Goal: Task Accomplishment & Management: Manage account settings

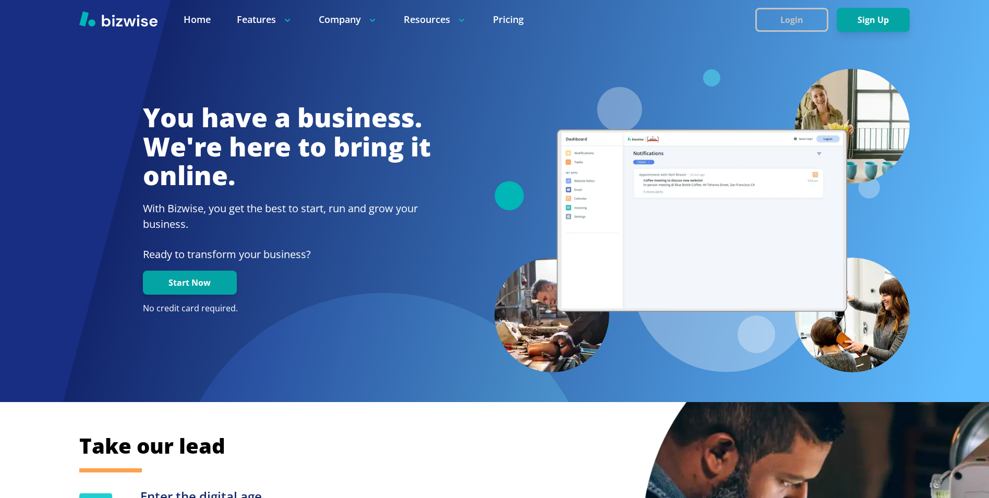
click at [792, 10] on button "Login" at bounding box center [792, 20] width 73 height 24
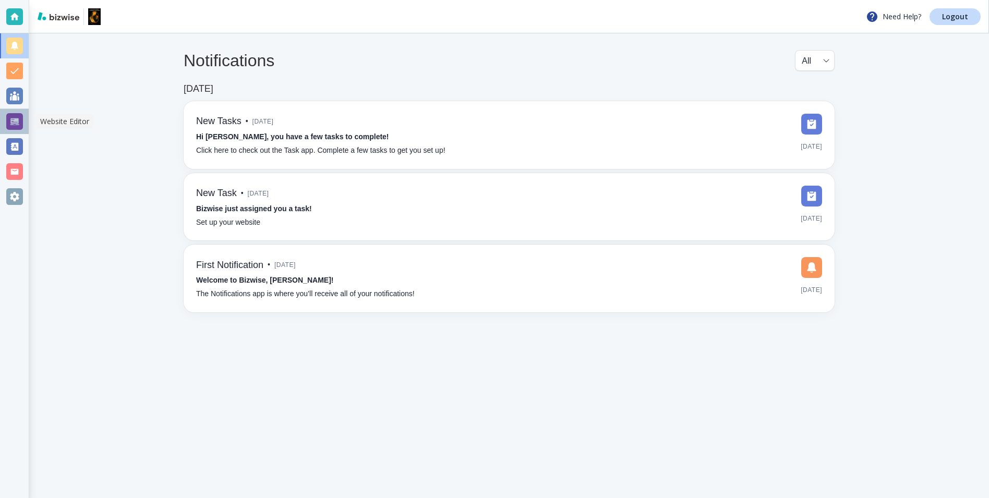
click at [15, 122] on div at bounding box center [14, 121] width 17 height 17
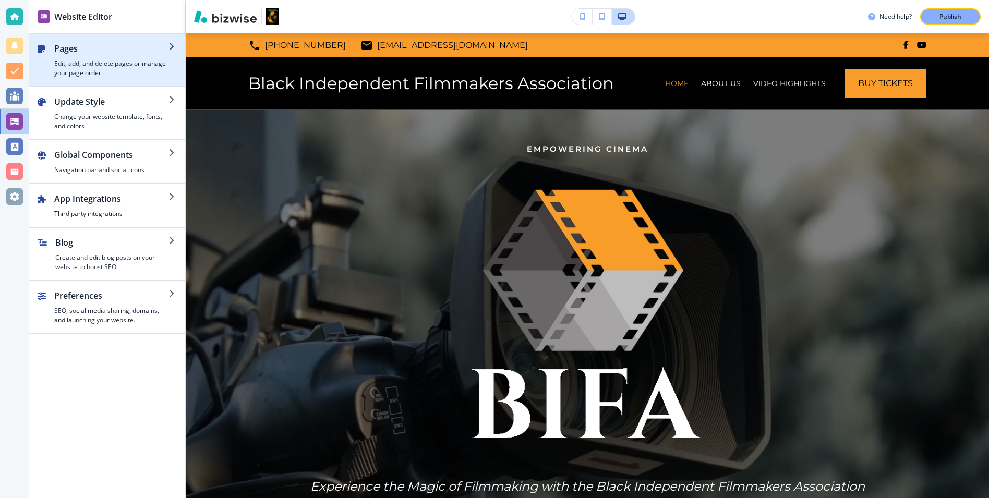
click at [107, 53] on h2 "Pages" at bounding box center [111, 48] width 114 height 13
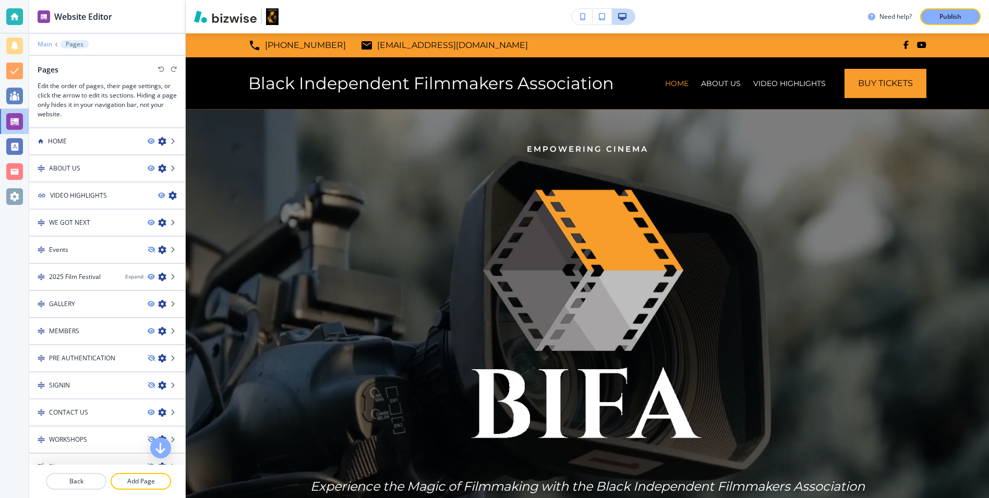
click at [49, 46] on p "Main" at bounding box center [45, 44] width 15 height 7
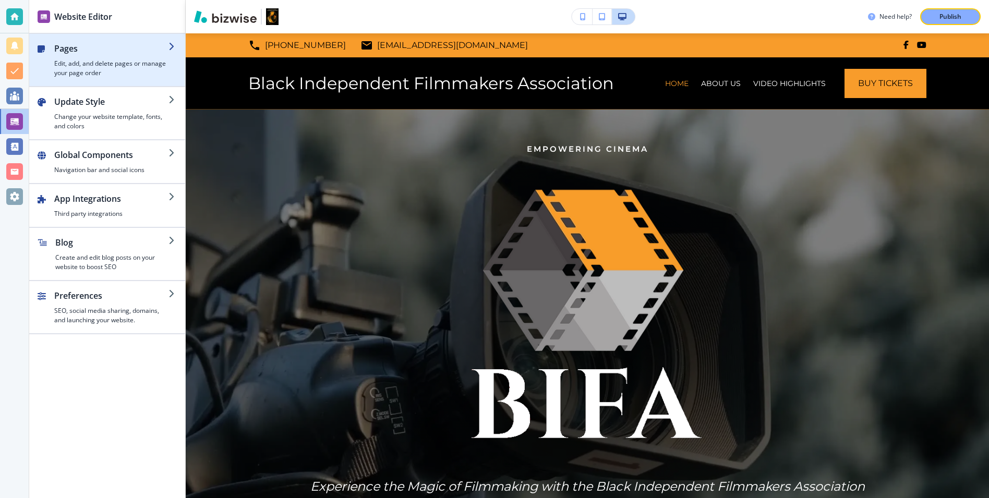
click at [85, 75] on h4 "Edit, add, and delete pages or manage your page order" at bounding box center [111, 68] width 114 height 19
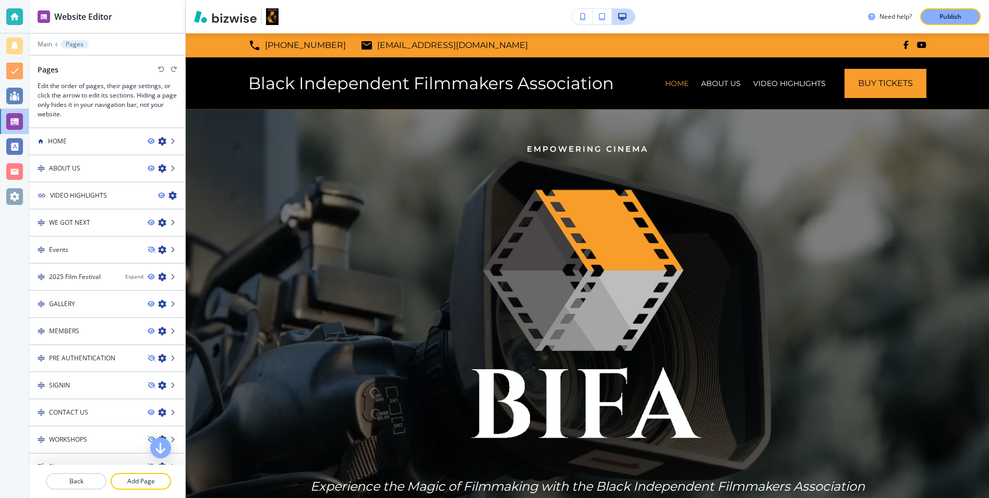
click at [44, 50] on div at bounding box center [107, 52] width 156 height 6
click at [44, 43] on p "Main" at bounding box center [45, 44] width 15 height 7
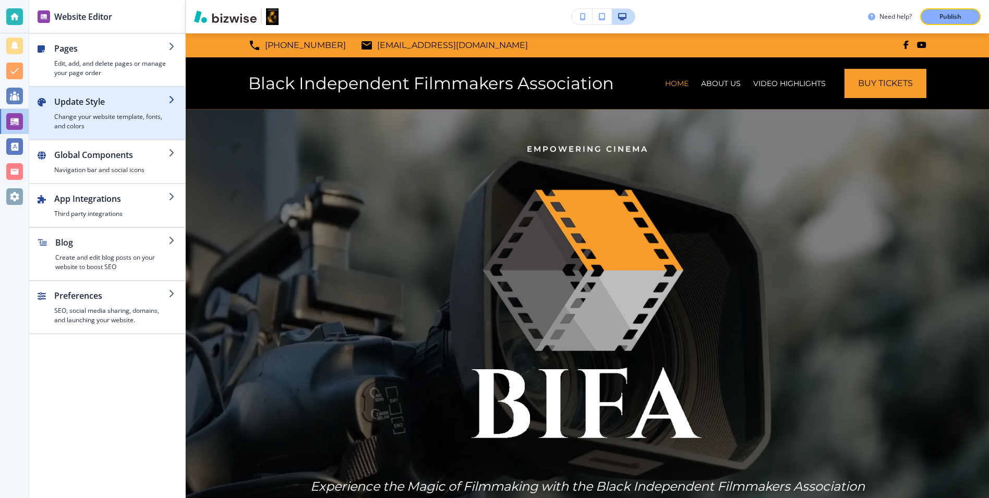
click at [85, 117] on h4 "Change your website template, fonts, and colors" at bounding box center [111, 121] width 114 height 19
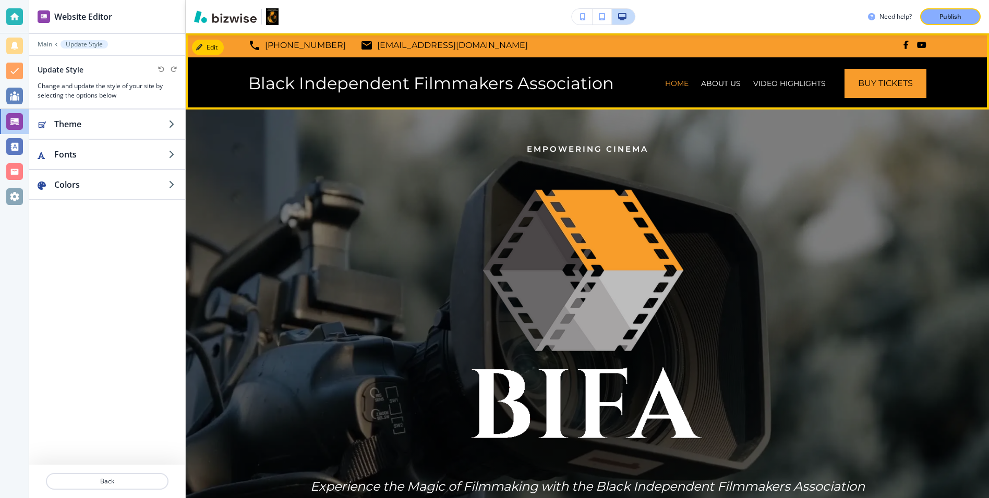
click at [207, 65] on div "Black Independent Filmmakers Association HOME ABOUT US VIDEO HIGHLIGHTS WE GOT …" at bounding box center [588, 83] width 804 height 52
click at [205, 52] on button "Edit Navigation Bar" at bounding box center [231, 48] width 79 height 16
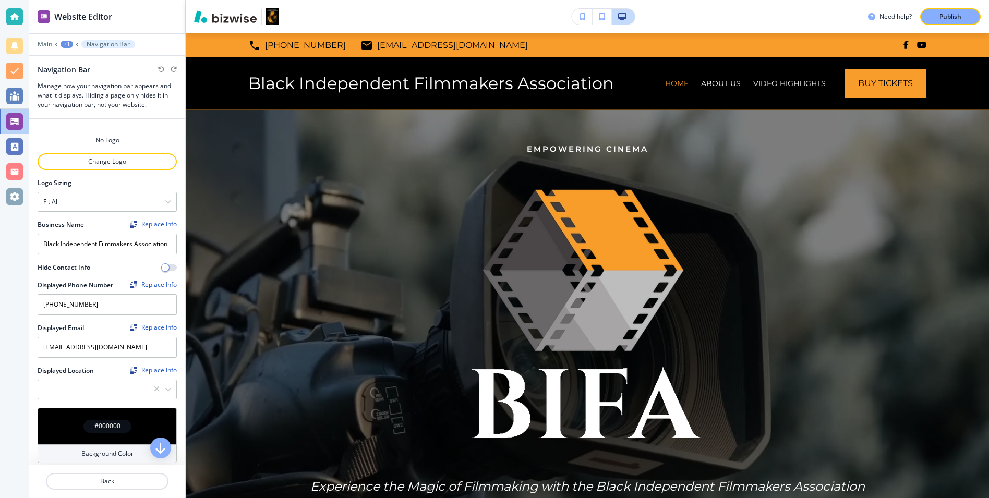
click at [87, 171] on div at bounding box center [107, 174] width 139 height 8
click at [95, 162] on p "Change Logo" at bounding box center [107, 161] width 137 height 9
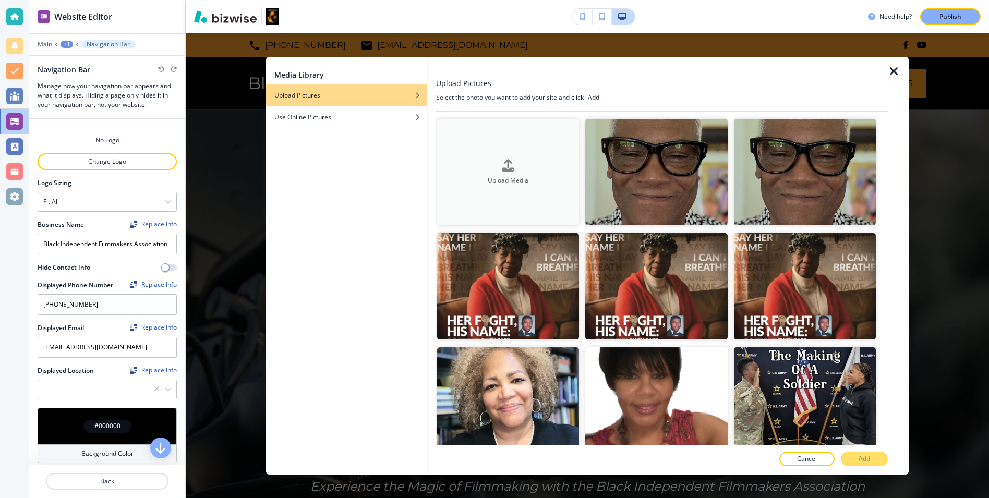
click at [523, 162] on div "Upload Media" at bounding box center [508, 172] width 142 height 27
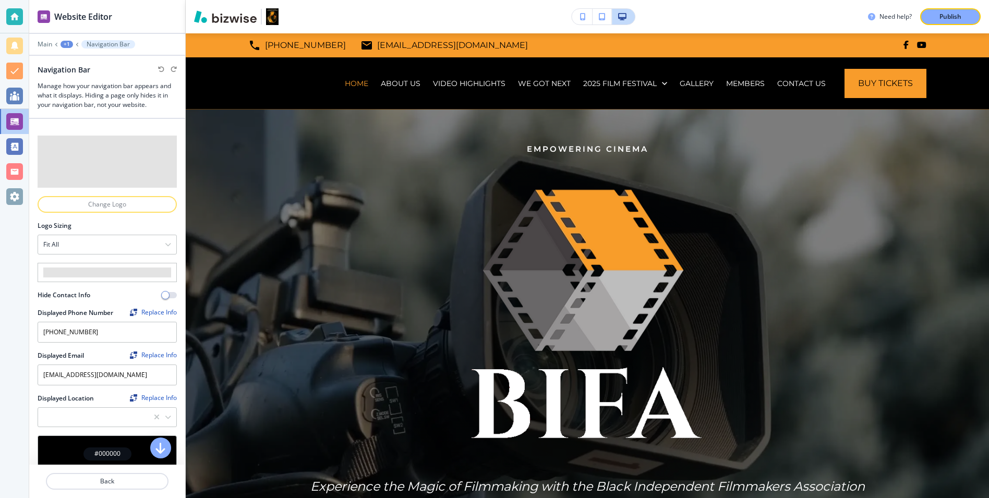
type Location "[STREET_ADDRESS]"
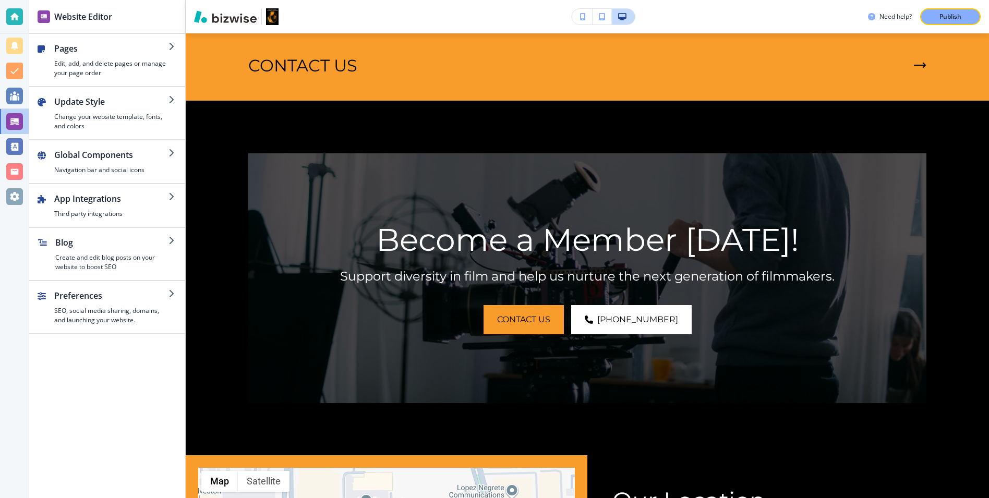
scroll to position [2473, 0]
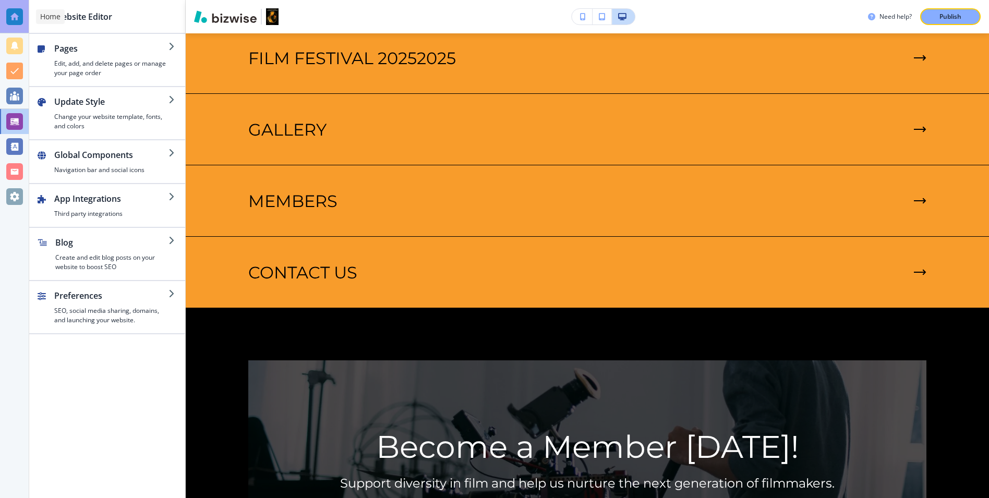
click at [15, 20] on div at bounding box center [14, 16] width 17 height 17
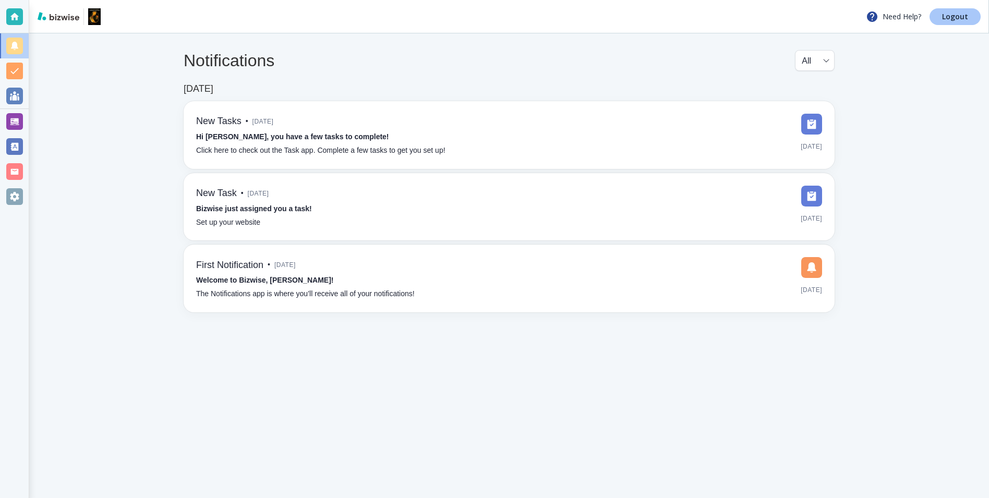
click at [954, 19] on p "Logout" at bounding box center [955, 16] width 26 height 7
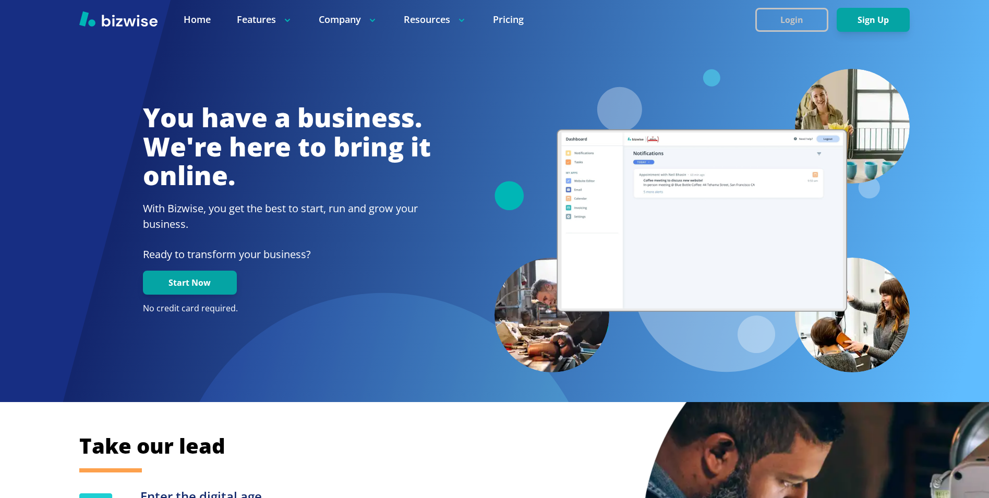
click at [780, 24] on button "Login" at bounding box center [792, 20] width 73 height 24
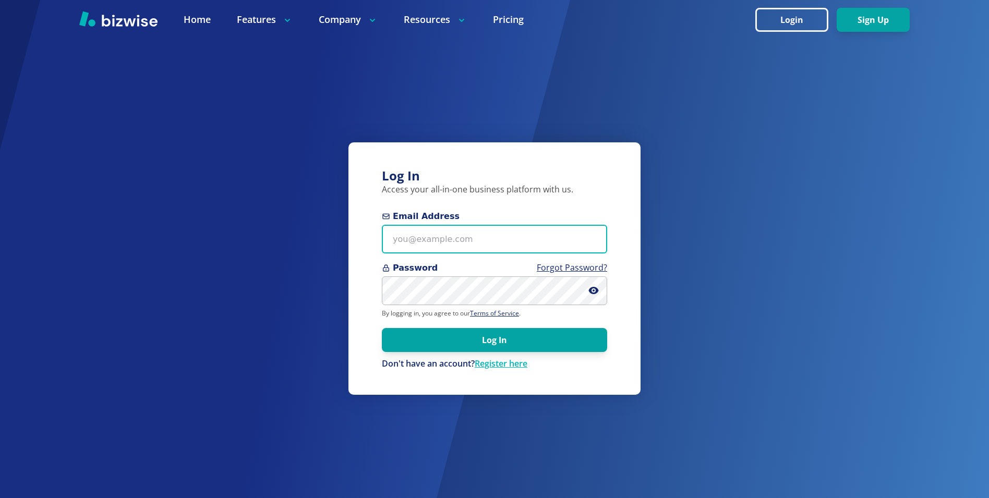
click at [452, 232] on input "Email Address" at bounding box center [494, 239] width 225 height 29
paste input "thomascarterone@gmail.com"
type input "thomascarterone@gmail.com"
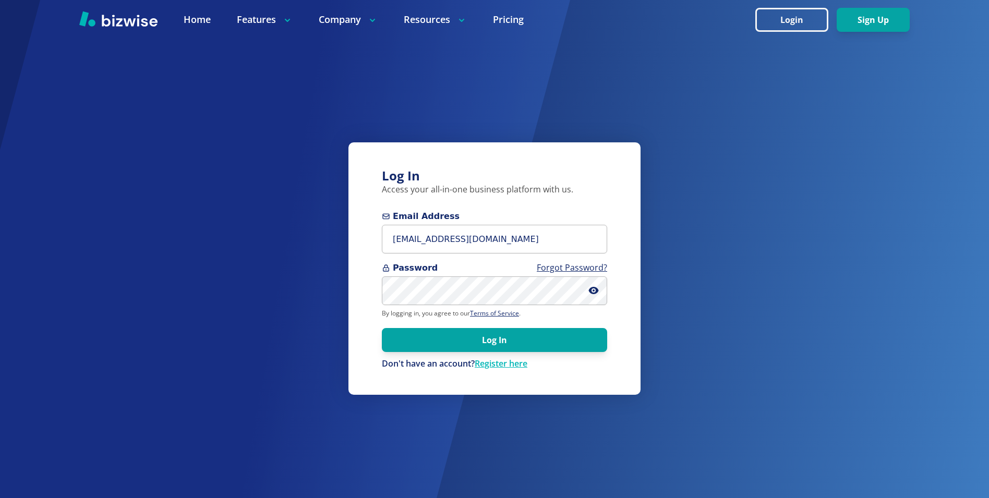
click at [461, 358] on p "Don't have an account? Register here" at bounding box center [494, 363] width 225 height 11
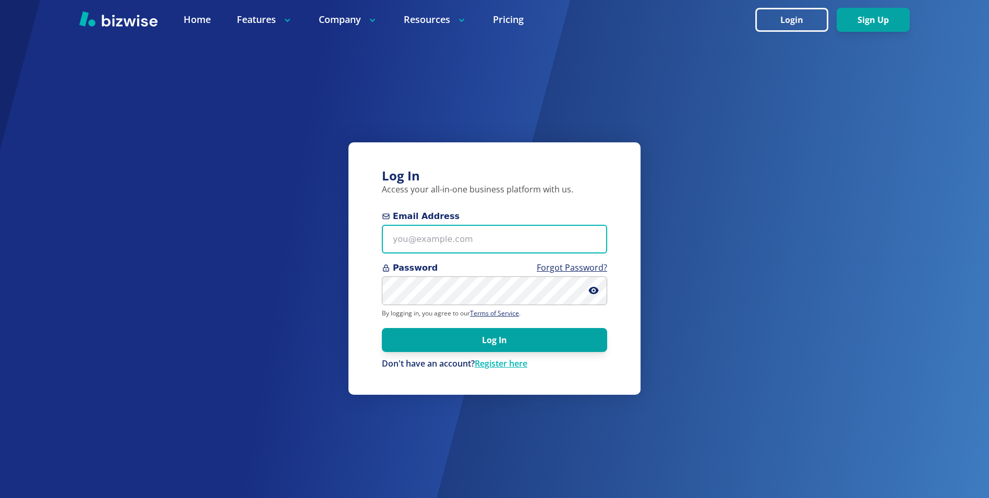
click at [414, 231] on input "Email Address" at bounding box center [494, 239] width 225 height 29
paste input "thomascarterone@gmail.com"
type input "thomascarterone@gmail.com"
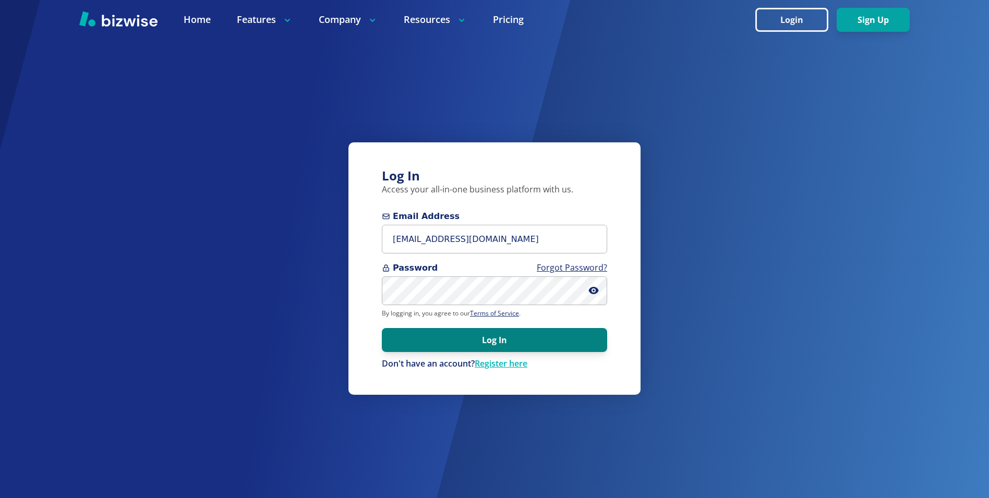
click at [465, 341] on button "Log In" at bounding box center [494, 340] width 225 height 24
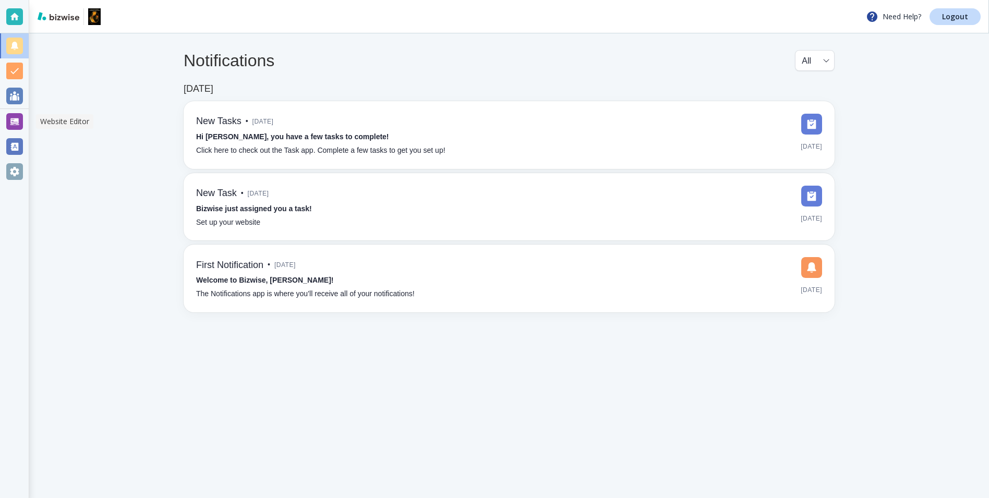
click at [11, 115] on div at bounding box center [14, 121] width 17 height 17
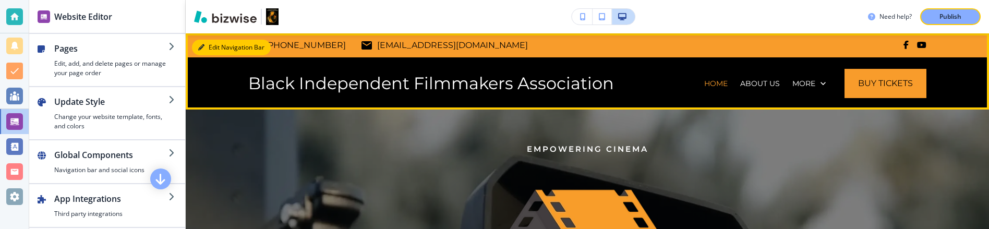
click at [210, 47] on button "Edit Navigation Bar" at bounding box center [231, 48] width 79 height 16
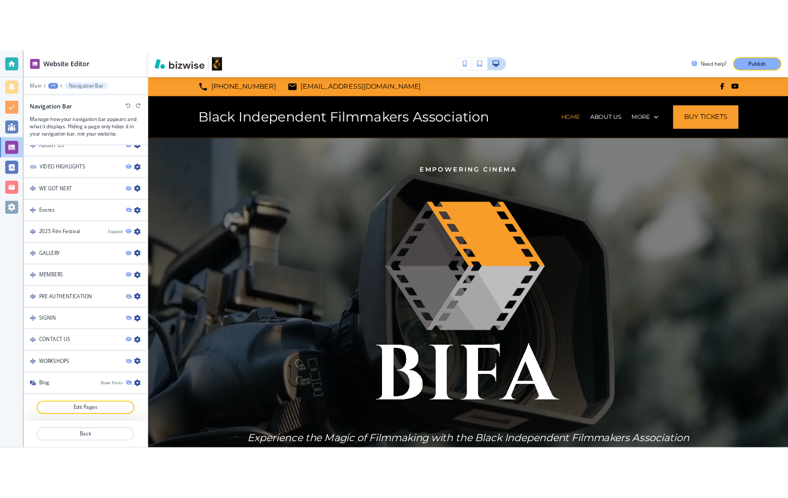
scroll to position [664, 0]
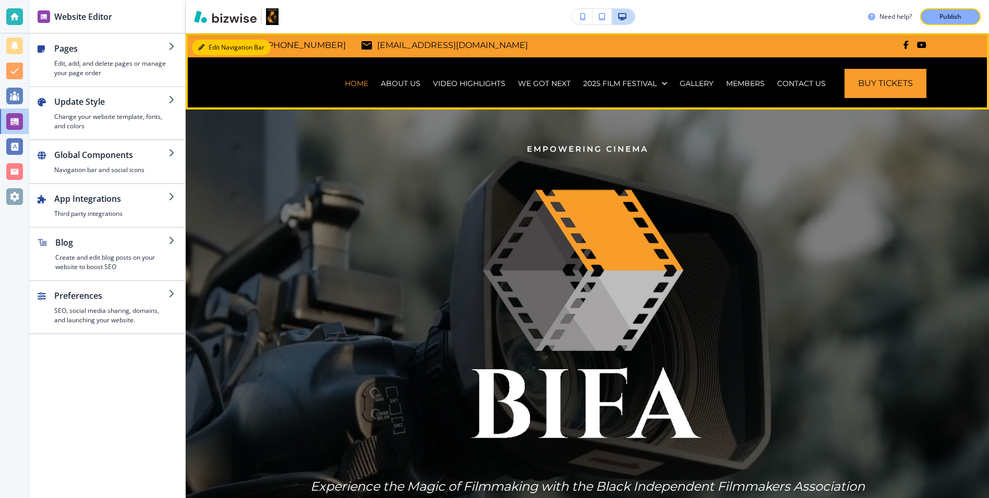
click at [211, 46] on button "Edit Navigation Bar" at bounding box center [231, 48] width 79 height 16
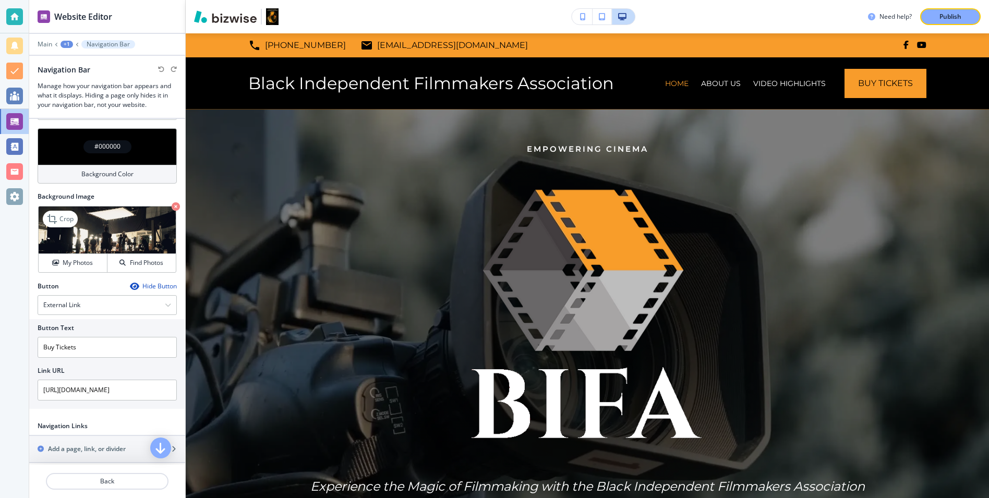
click at [173, 207] on icon "button" at bounding box center [176, 206] width 8 height 8
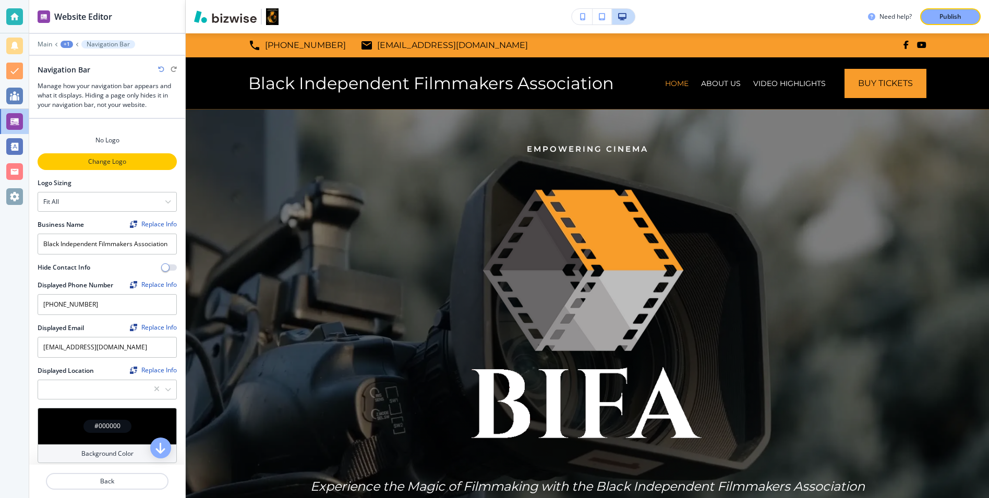
click at [130, 161] on p "Change Logo" at bounding box center [107, 161] width 137 height 9
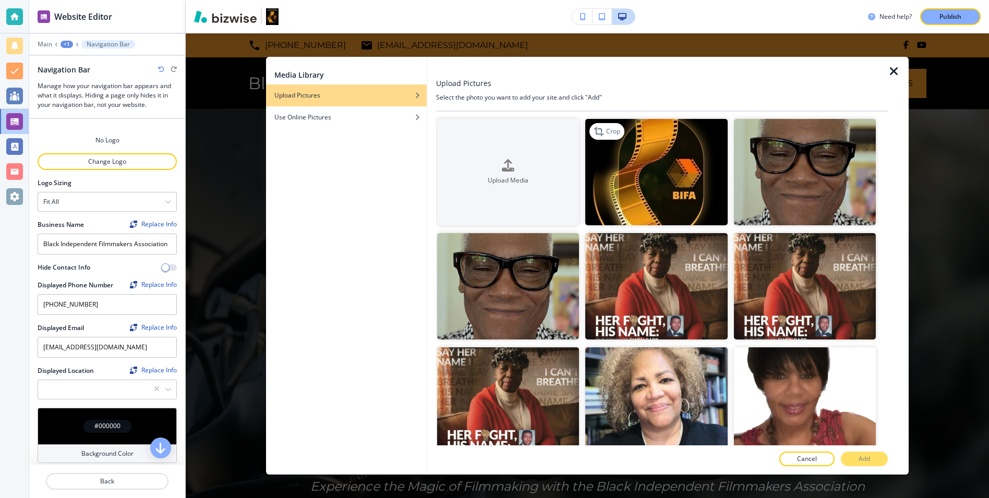
click at [681, 150] on img "button" at bounding box center [656, 172] width 142 height 106
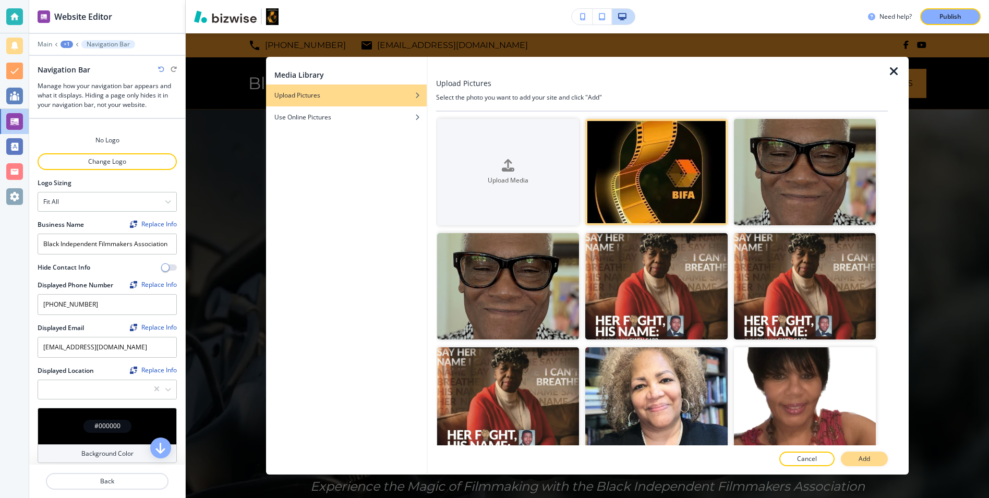
click at [787, 457] on button "Add" at bounding box center [864, 459] width 47 height 15
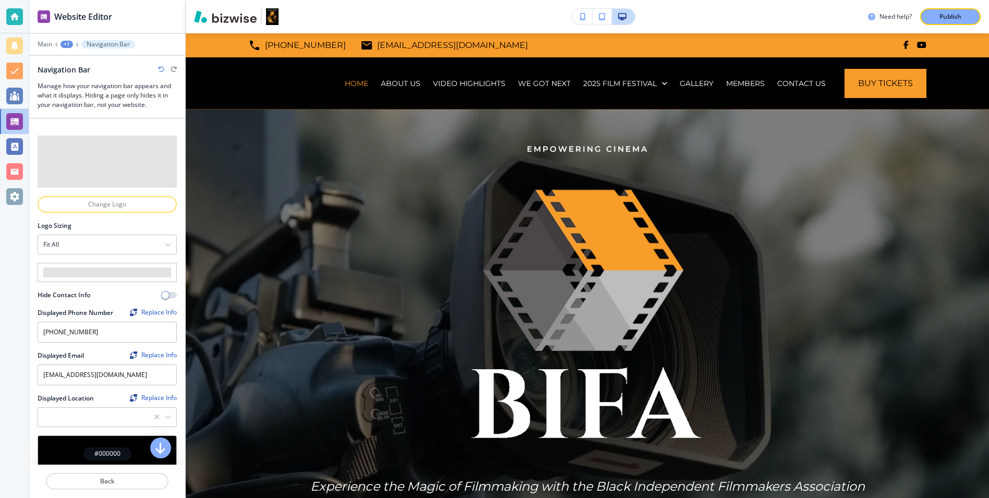
type Location "[STREET_ADDRESS]"
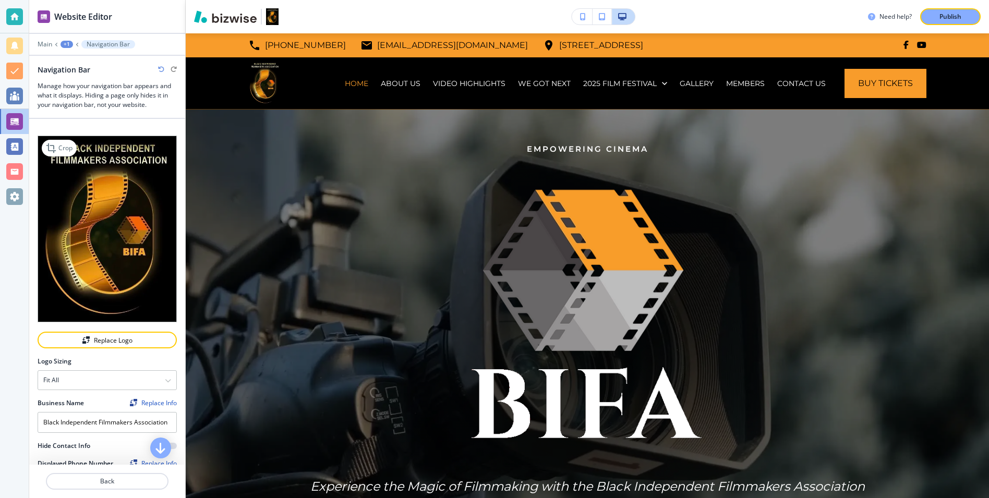
click at [118, 161] on img at bounding box center [107, 229] width 139 height 187
click at [93, 331] on div at bounding box center [107, 328] width 139 height 8
click at [110, 337] on div "Replace Logo" at bounding box center [107, 340] width 137 height 7
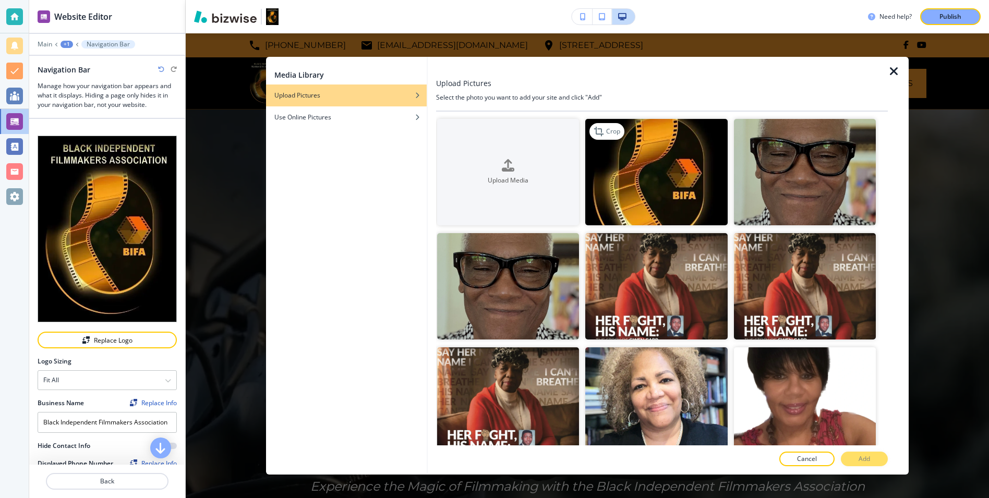
click at [695, 121] on img "button" at bounding box center [656, 172] width 142 height 106
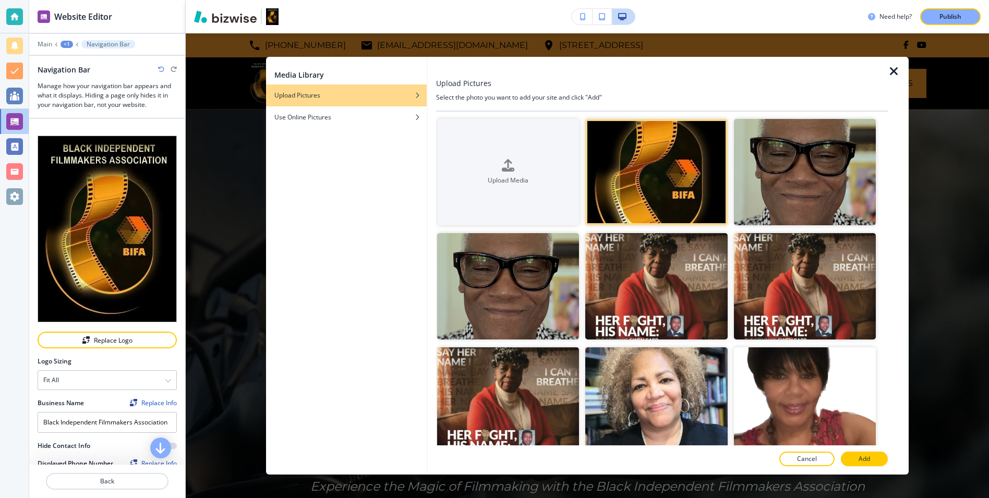
click at [787, 68] on icon "button" at bounding box center [894, 71] width 13 height 13
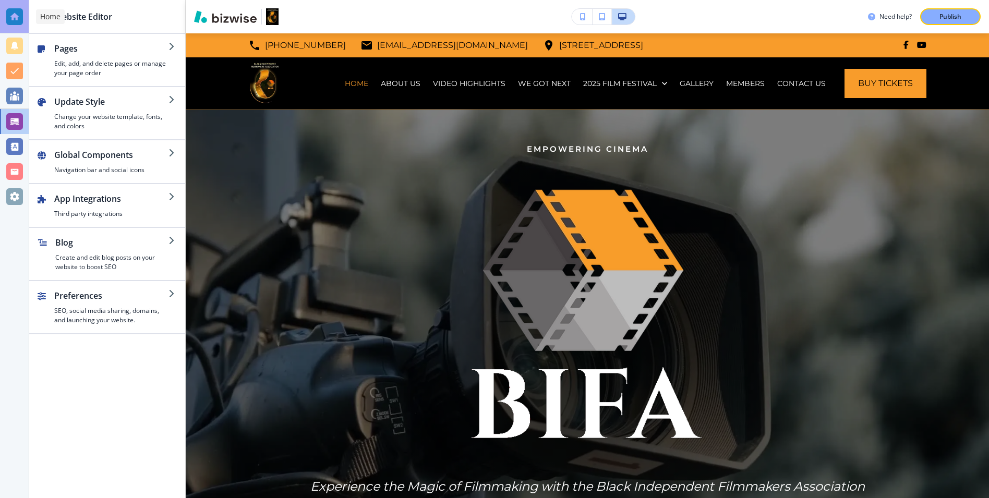
click at [22, 13] on div at bounding box center [14, 16] width 17 height 17
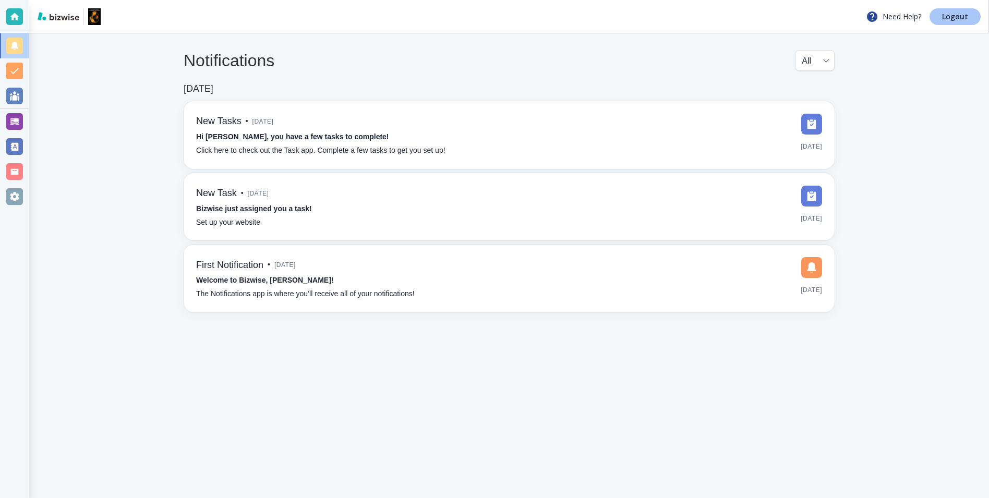
click at [953, 16] on p "Logout" at bounding box center [955, 16] width 26 height 7
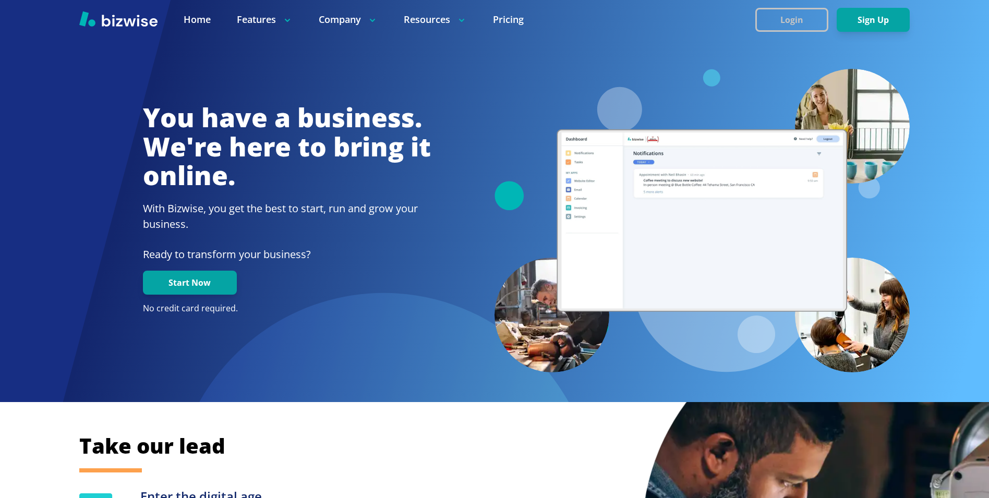
click at [800, 16] on button "Login" at bounding box center [792, 20] width 73 height 24
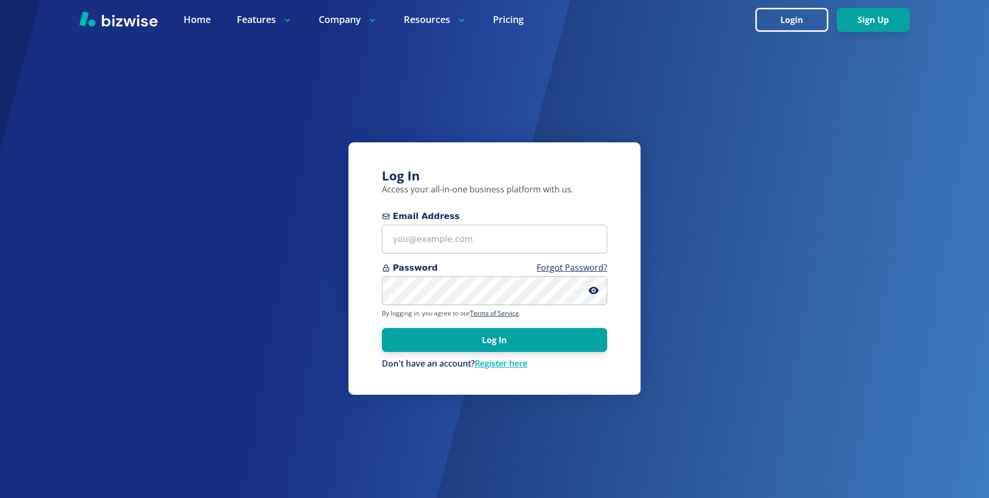
click at [438, 221] on span "Email Address" at bounding box center [494, 216] width 225 height 13
click at [438, 225] on input "Email Address" at bounding box center [494, 239] width 225 height 29
click at [427, 274] on div "Password Forgot Password?" at bounding box center [494, 283] width 225 height 43
click at [436, 234] on input "Email Address" at bounding box center [494, 239] width 225 height 29
paste input "thomascarterone@gmail.com"
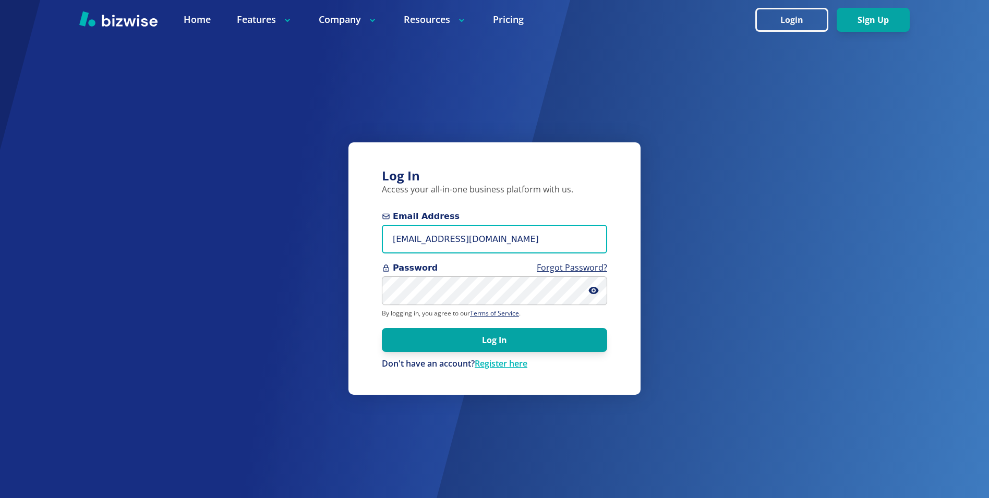
type input "thomascarterone@gmail.com"
click at [488, 355] on form "Email Address thomascarterone@gmail.com Password Forgot Password? By logging in…" at bounding box center [494, 290] width 225 height 160
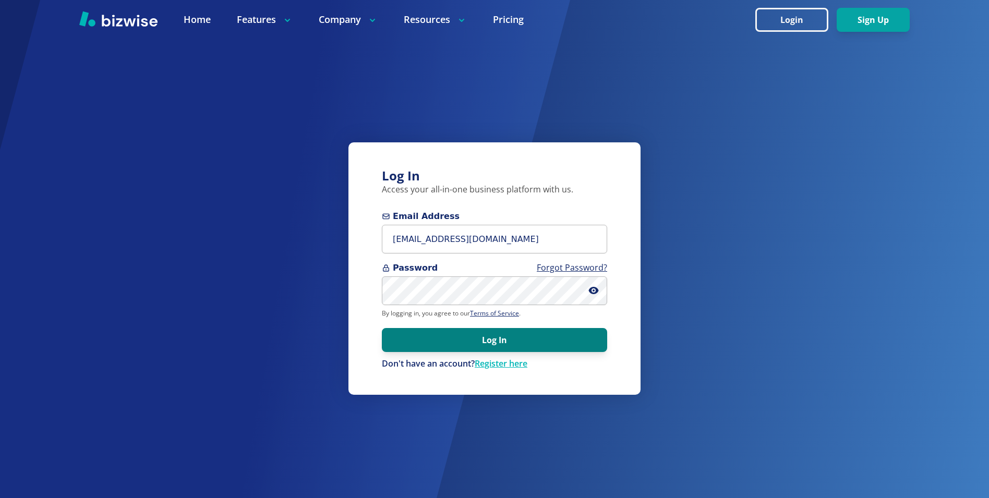
click at [485, 337] on button "Log In" at bounding box center [494, 340] width 225 height 24
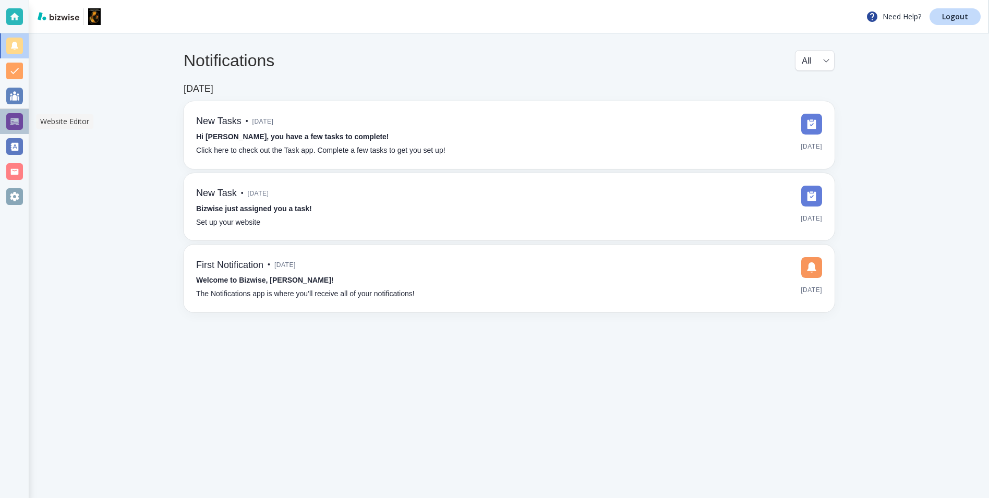
click at [9, 116] on div at bounding box center [14, 121] width 17 height 17
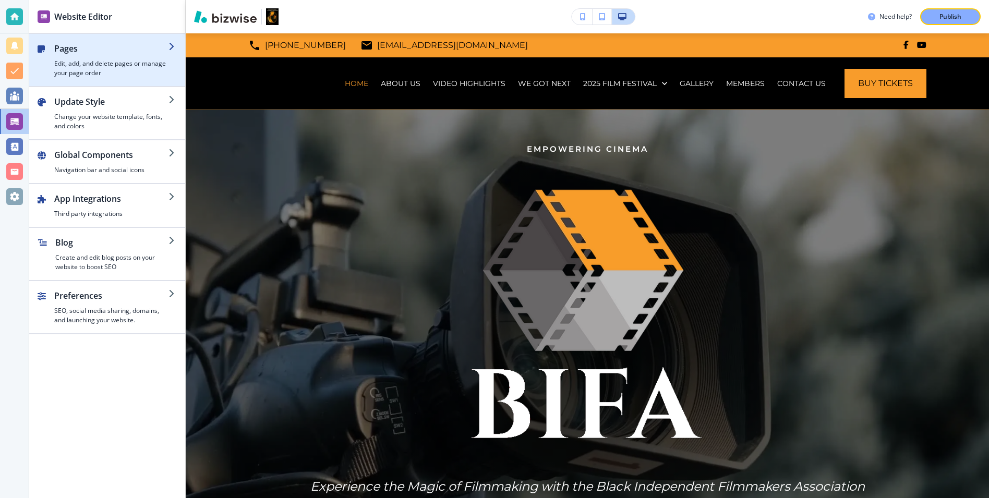
click at [114, 55] on div "button" at bounding box center [111, 57] width 114 height 4
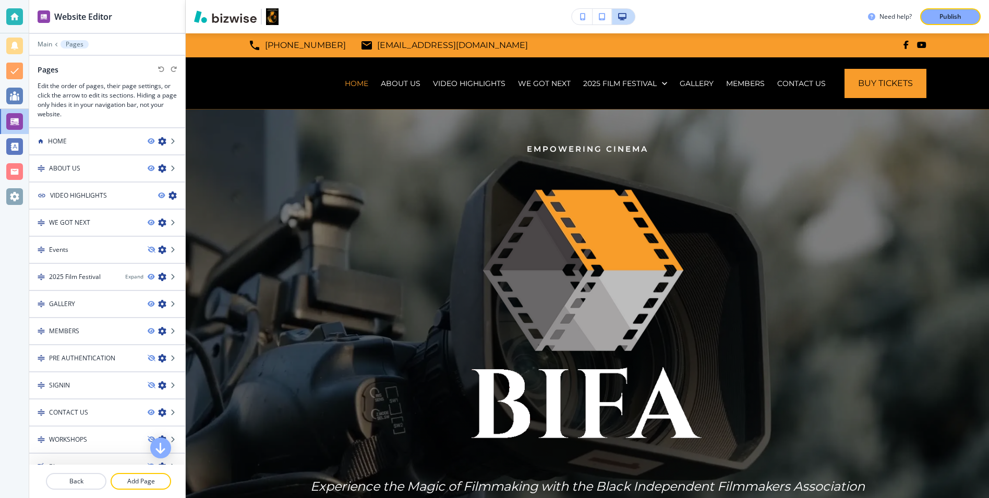
click at [35, 37] on div at bounding box center [107, 37] width 156 height 6
click at [40, 45] on p "Main" at bounding box center [45, 44] width 15 height 7
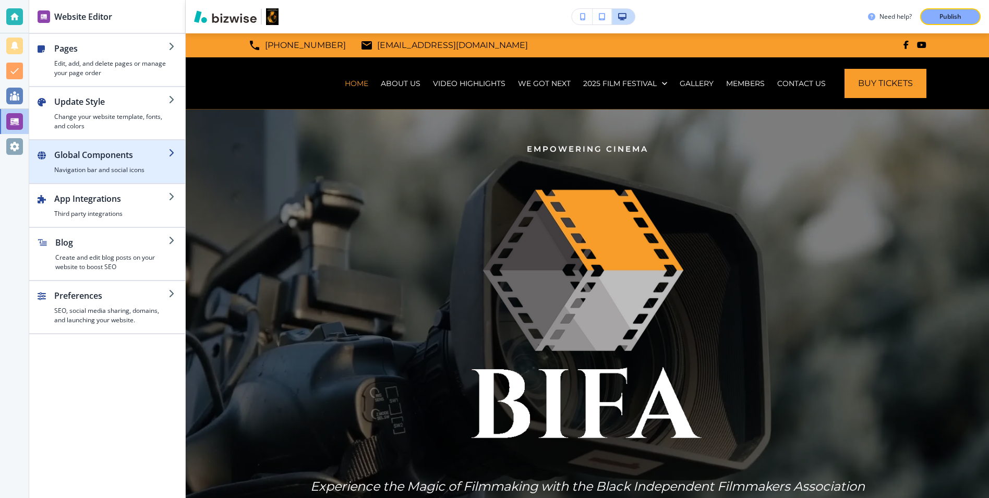
click at [114, 154] on h2 "Global Components" at bounding box center [111, 155] width 114 height 13
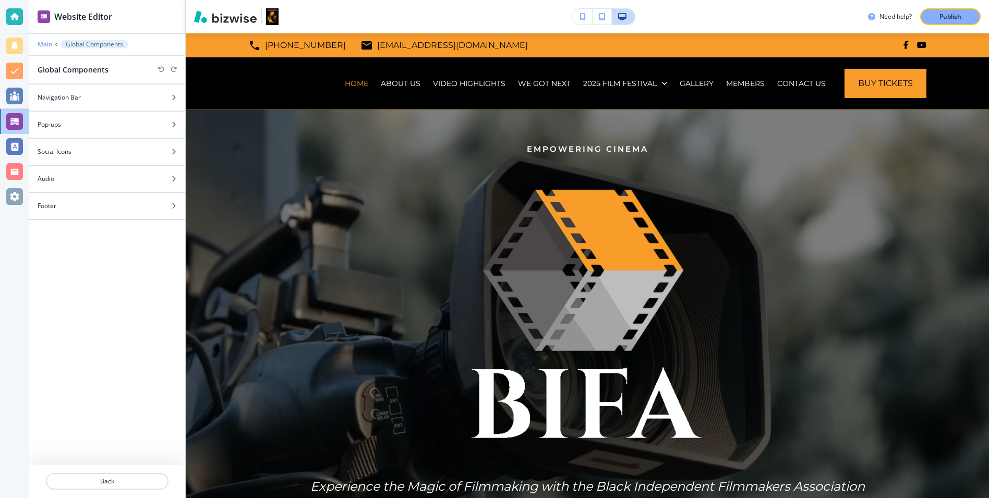
click at [45, 43] on p "Main" at bounding box center [45, 44] width 15 height 7
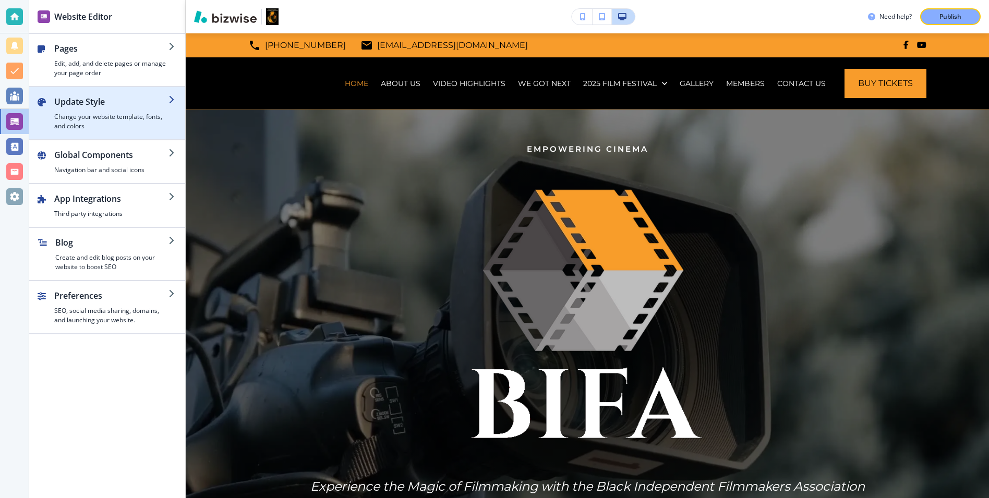
click at [105, 124] on h4 "Change your website template, fonts, and colors" at bounding box center [111, 121] width 114 height 19
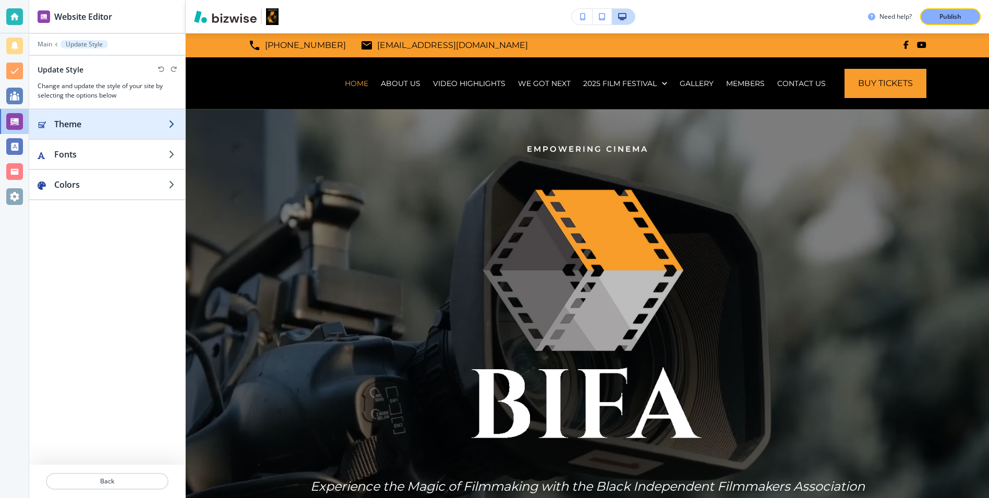
click at [86, 124] on h2 "Theme" at bounding box center [111, 124] width 114 height 13
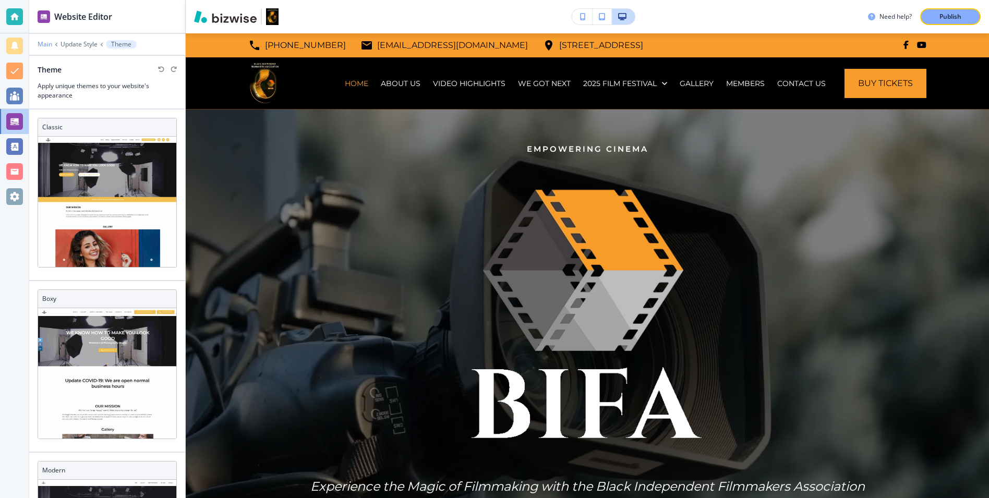
click at [43, 43] on p "Main" at bounding box center [45, 44] width 15 height 7
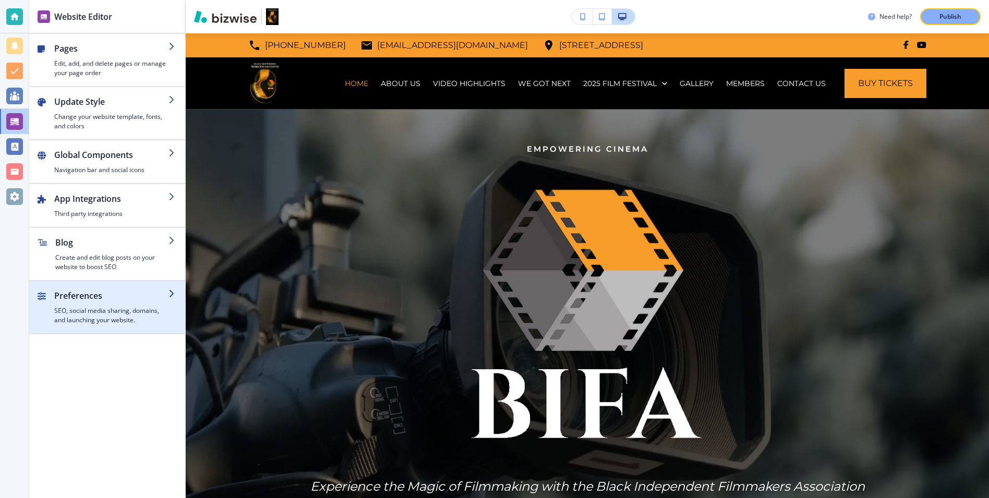
click at [94, 313] on h4 "SEO, social media sharing, domains, and launching your website." at bounding box center [111, 315] width 114 height 19
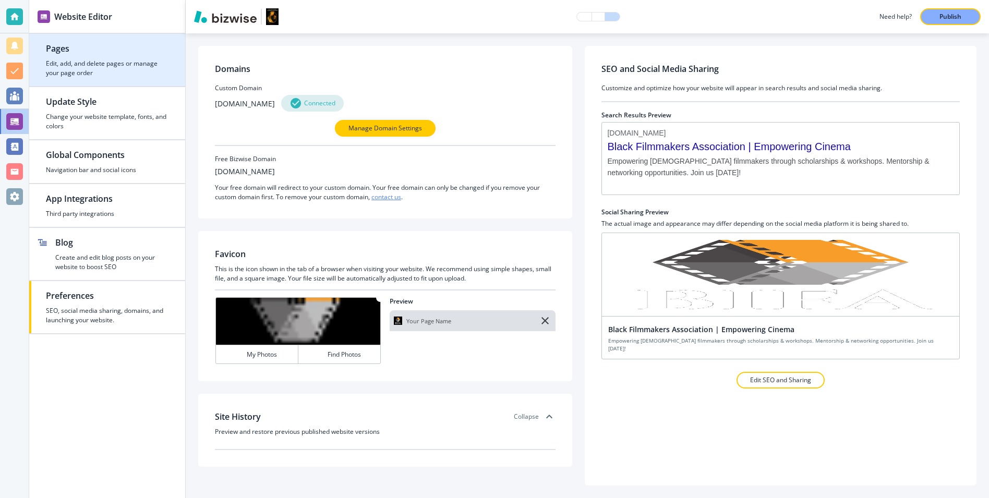
click at [109, 78] on div "button" at bounding box center [107, 82] width 156 height 8
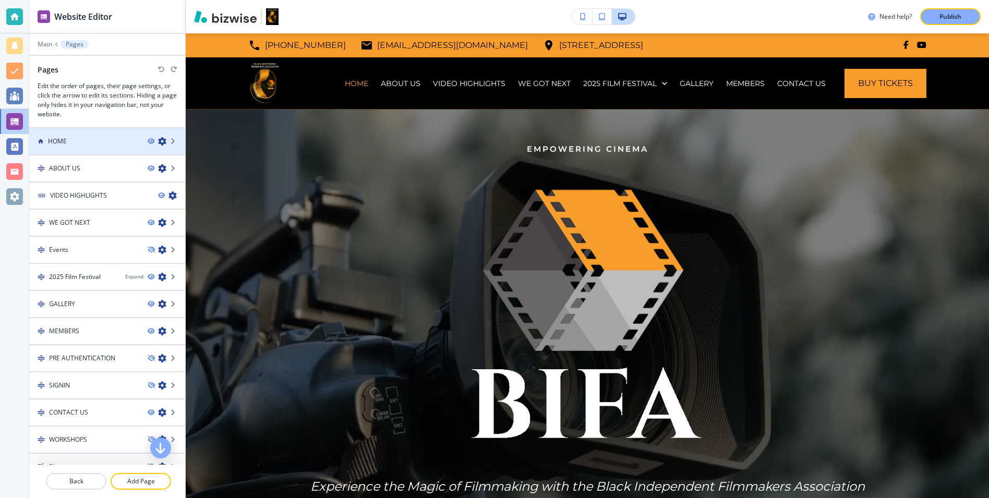
click at [107, 140] on div "HOME" at bounding box center [84, 141] width 110 height 9
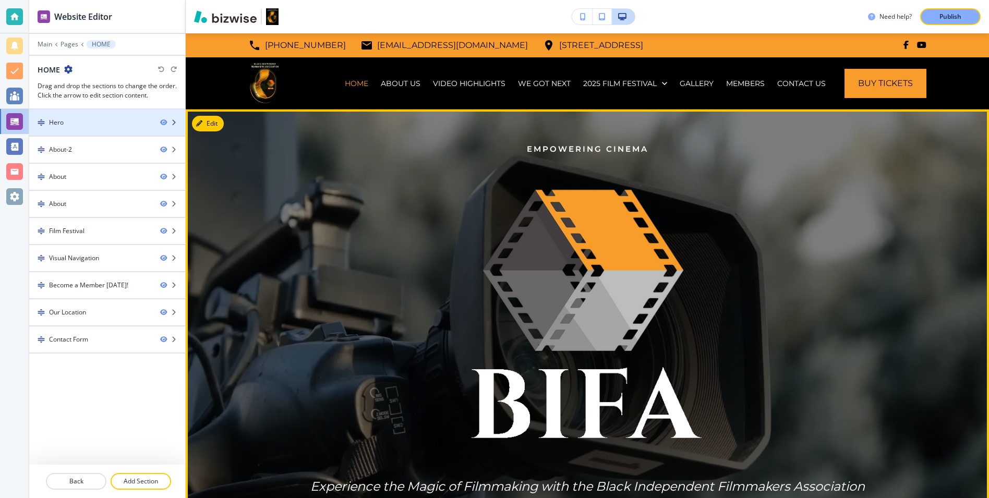
click at [109, 121] on div "Hero" at bounding box center [90, 122] width 123 height 9
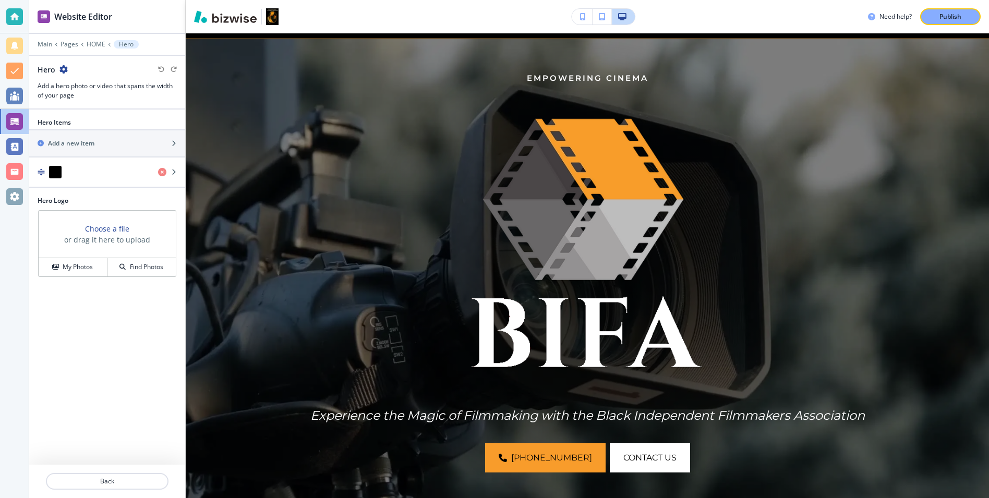
scroll to position [76, 0]
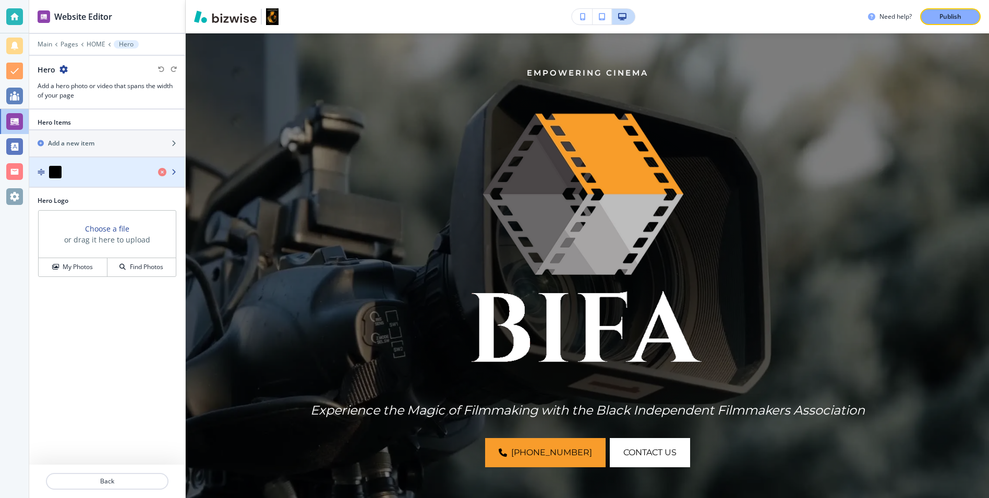
click at [87, 176] on div "button" at bounding box center [89, 172] width 121 height 13
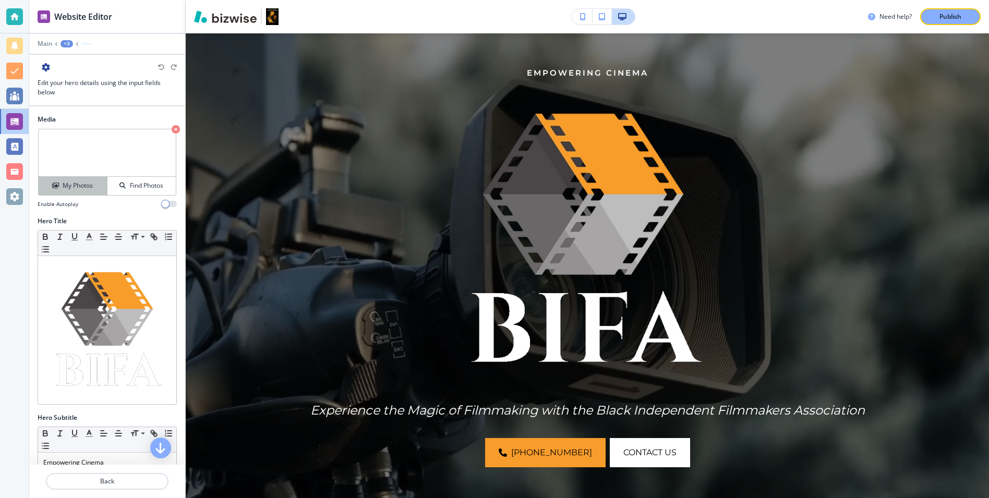
click at [93, 185] on div "My Photos" at bounding box center [73, 185] width 68 height 9
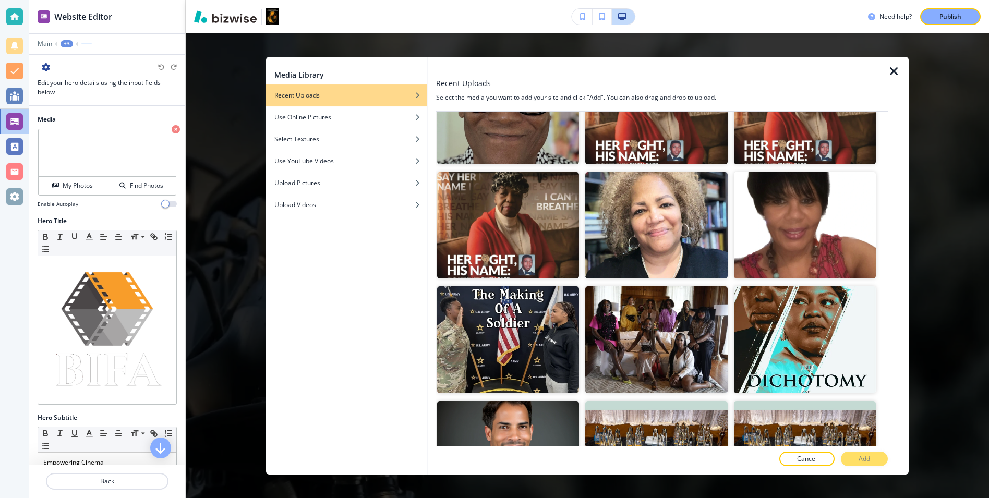
scroll to position [0, 0]
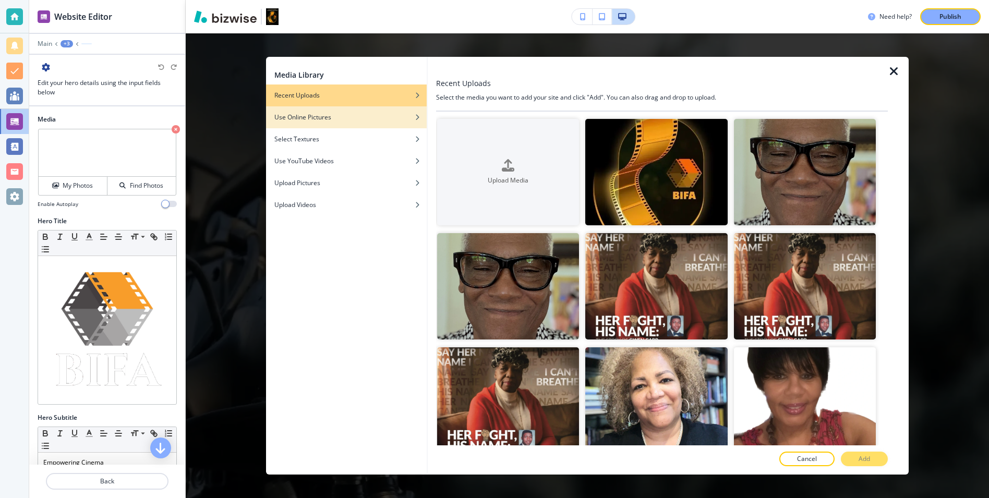
click at [342, 114] on div "Use Online Pictures" at bounding box center [346, 117] width 161 height 9
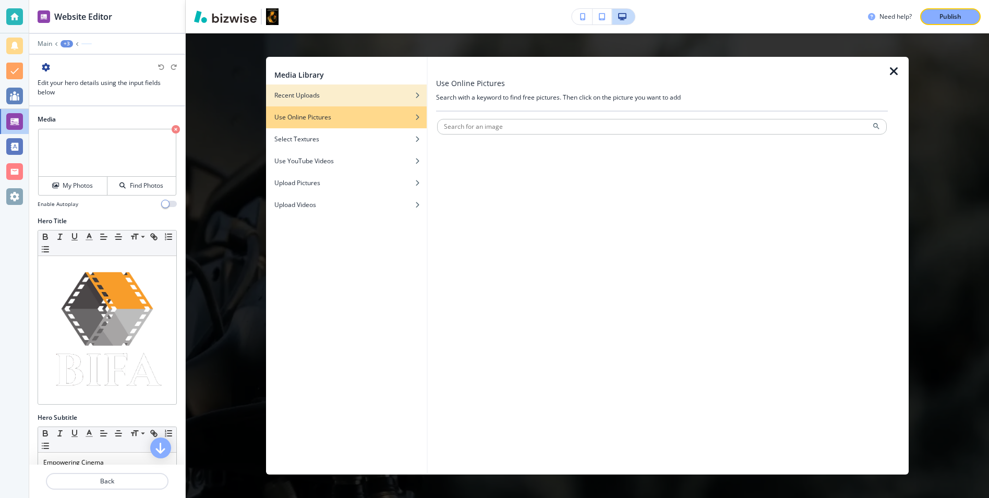
click at [342, 92] on div "Recent Uploads" at bounding box center [346, 95] width 161 height 9
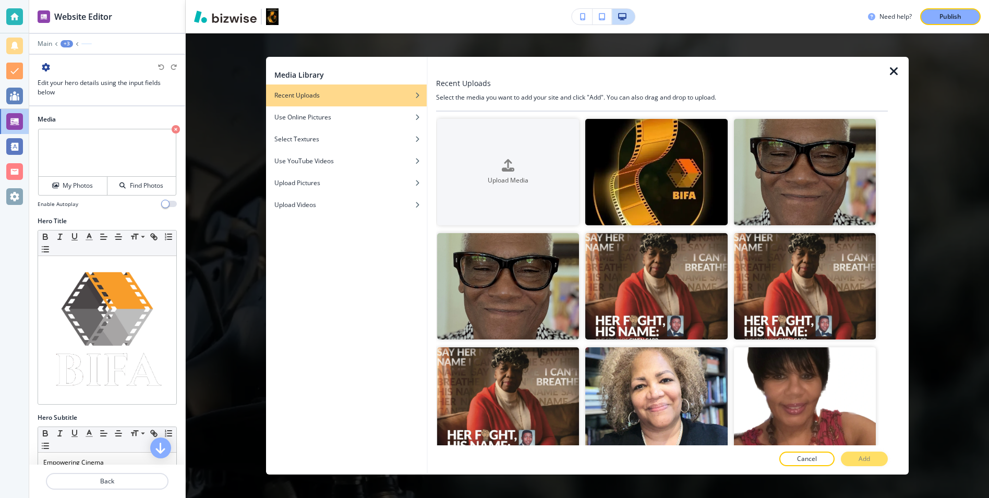
click at [890, 76] on icon "button" at bounding box center [894, 71] width 13 height 13
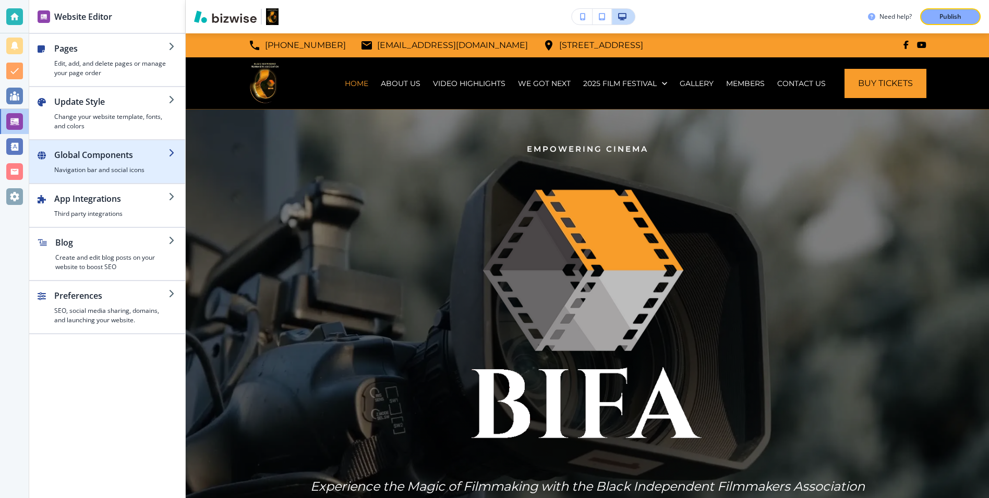
click at [100, 175] on div "button" at bounding box center [107, 179] width 156 height 8
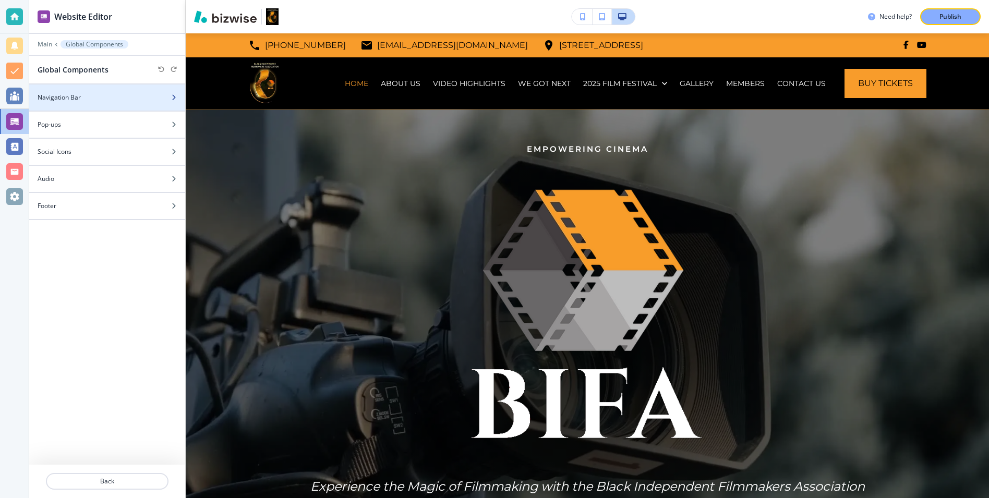
click at [105, 95] on div "Navigation Bar" at bounding box center [95, 97] width 133 height 9
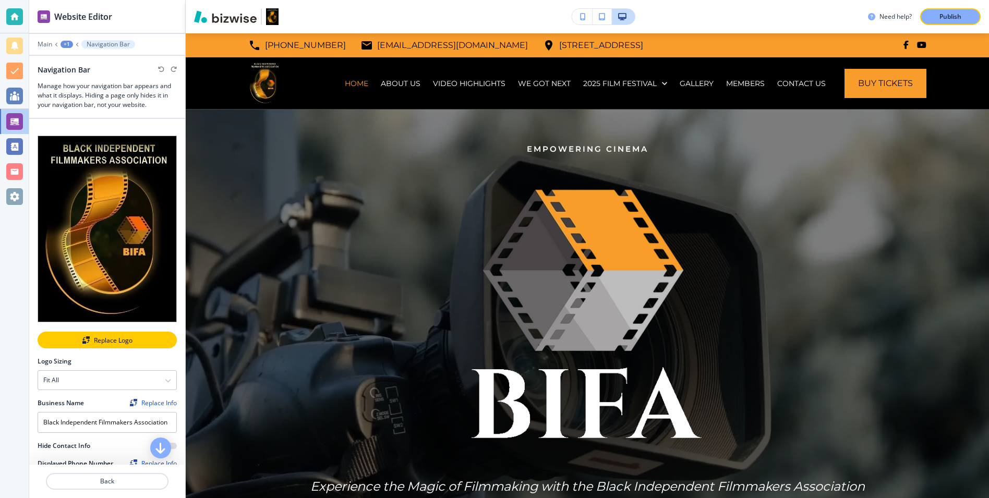
click at [96, 341] on div "Replace Logo" at bounding box center [107, 340] width 137 height 7
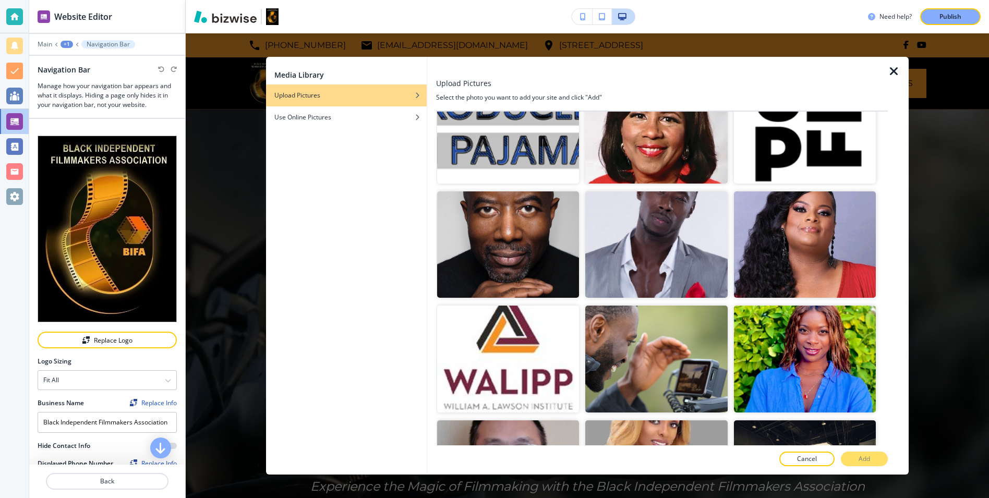
scroll to position [6312, 0]
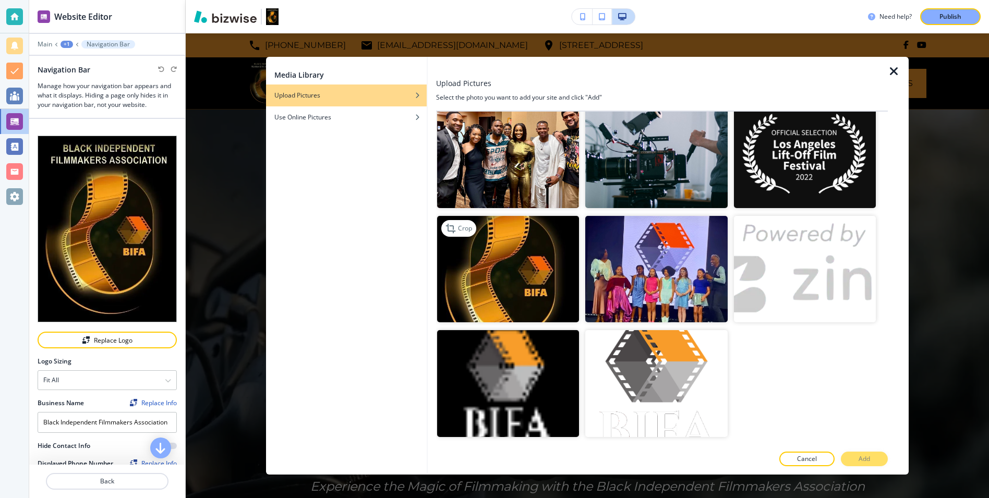
click at [543, 300] on img "button" at bounding box center [508, 269] width 142 height 106
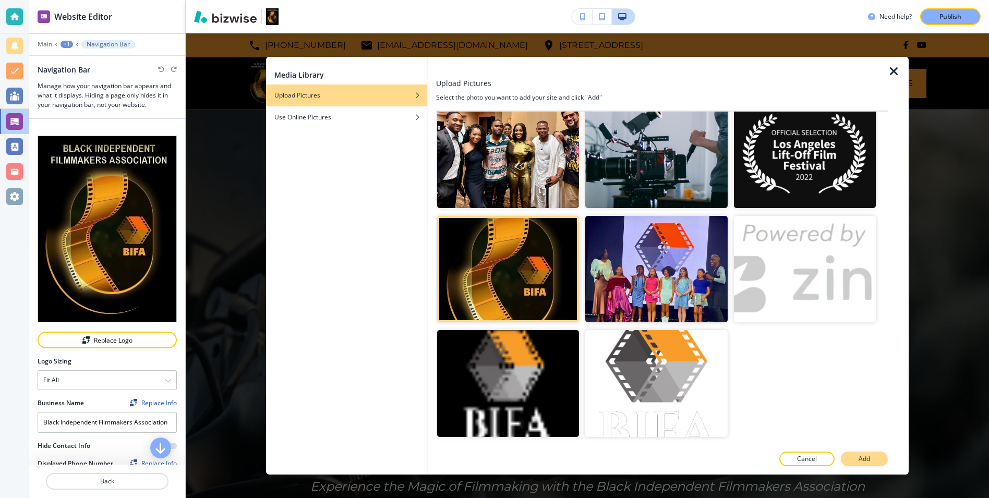
click at [859, 461] on p "Add" at bounding box center [864, 459] width 11 height 9
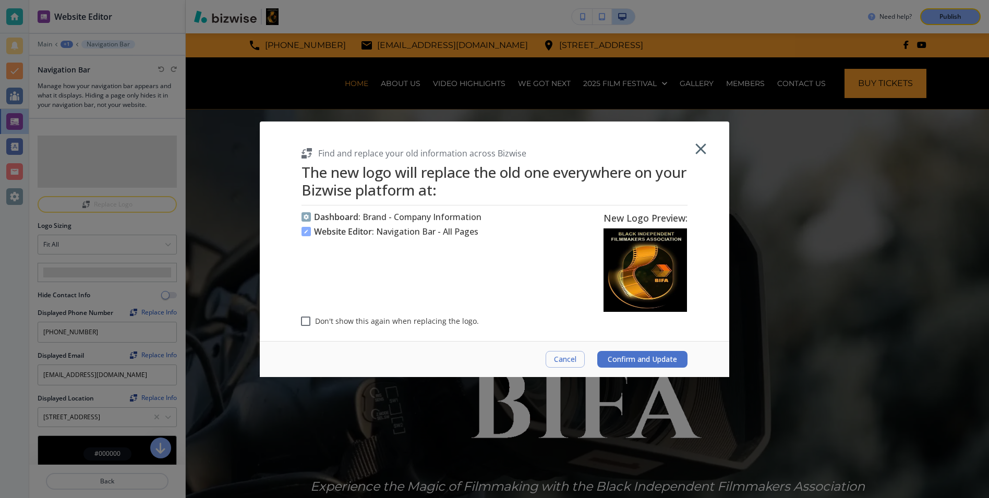
click at [697, 153] on icon "button" at bounding box center [701, 149] width 10 height 10
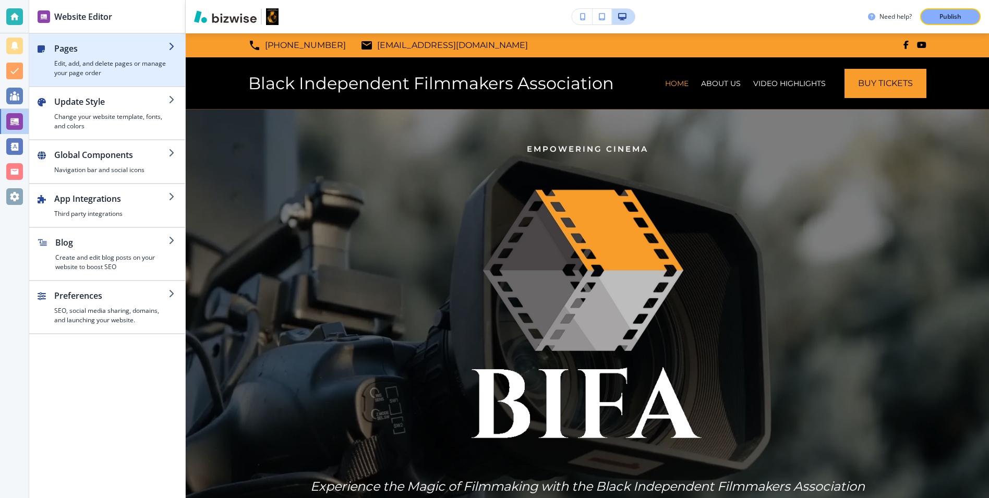
click at [112, 65] on h4 "Edit, add, and delete pages or manage your page order" at bounding box center [111, 68] width 114 height 19
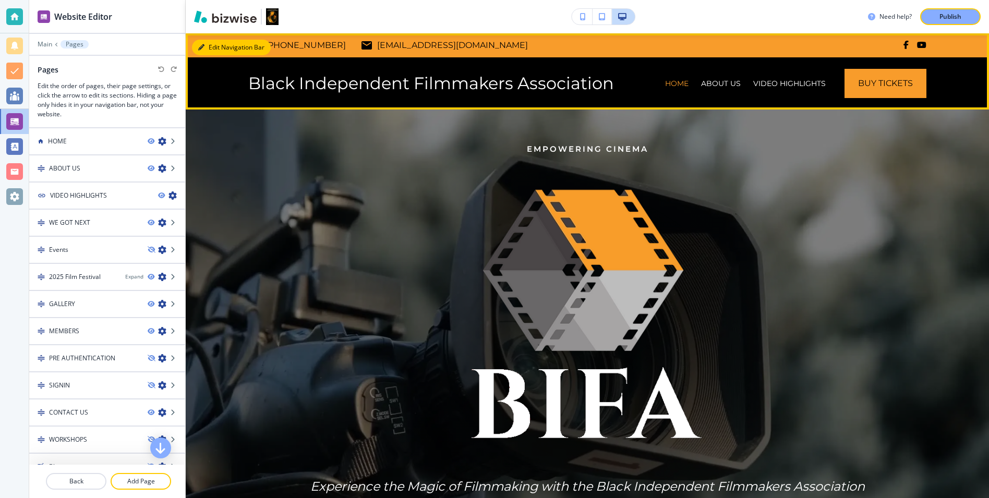
click at [214, 51] on button "Edit Navigation Bar" at bounding box center [231, 48] width 79 height 16
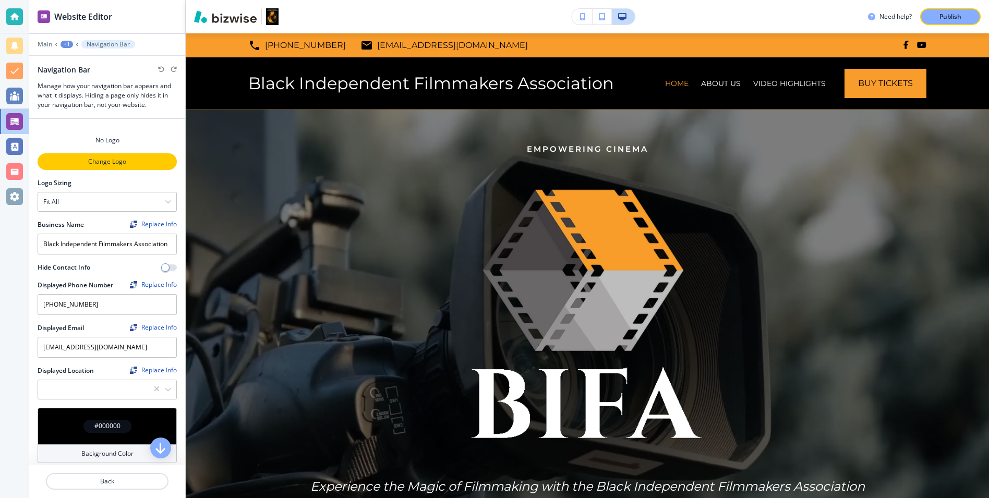
click at [87, 164] on p "Change Logo" at bounding box center [107, 161] width 137 height 9
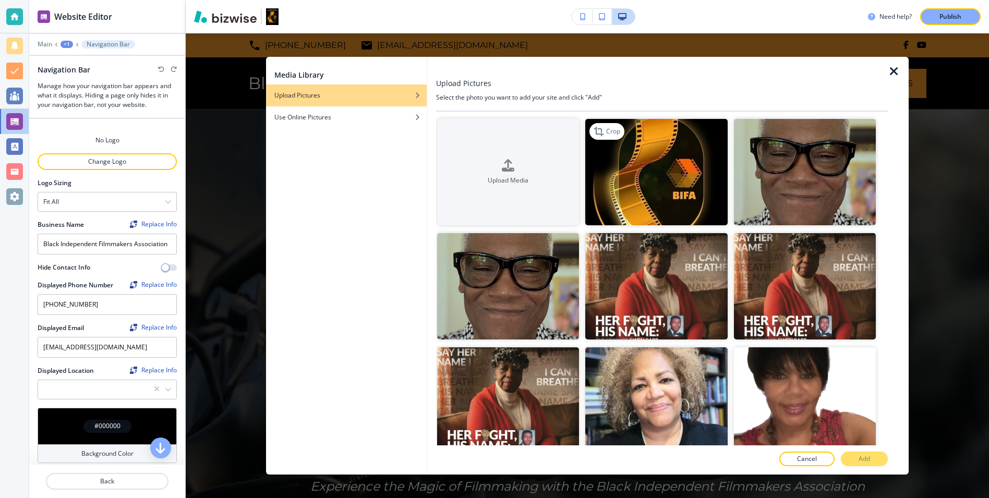
click at [692, 123] on img "button" at bounding box center [656, 172] width 142 height 106
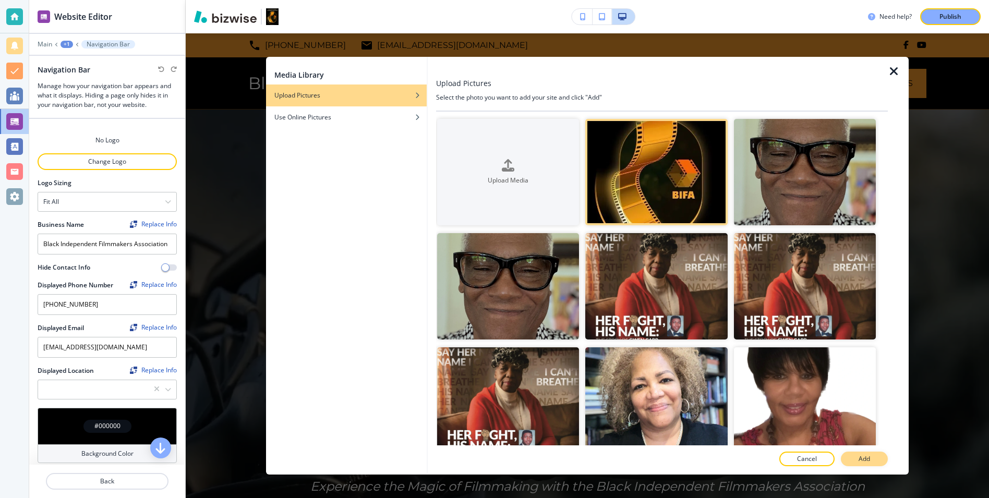
click at [858, 456] on button "Add" at bounding box center [864, 459] width 47 height 15
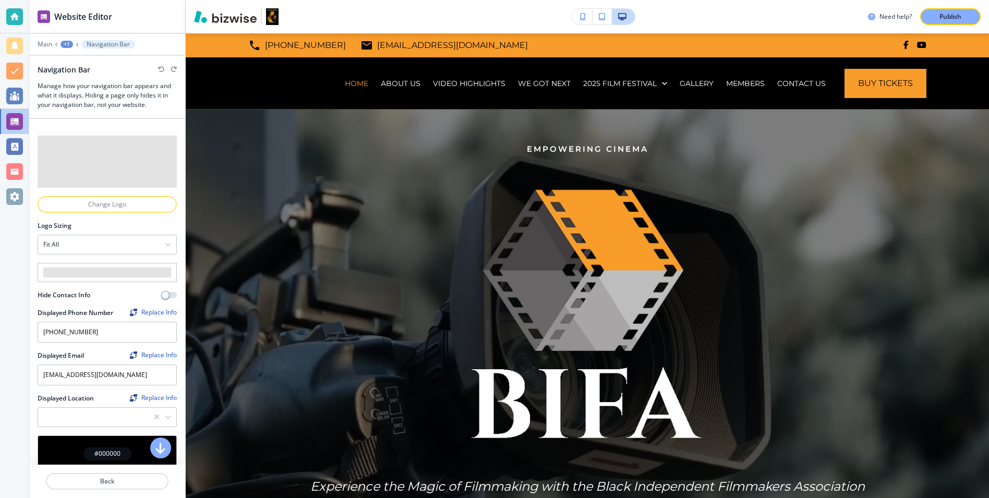
type Location "[STREET_ADDRESS]"
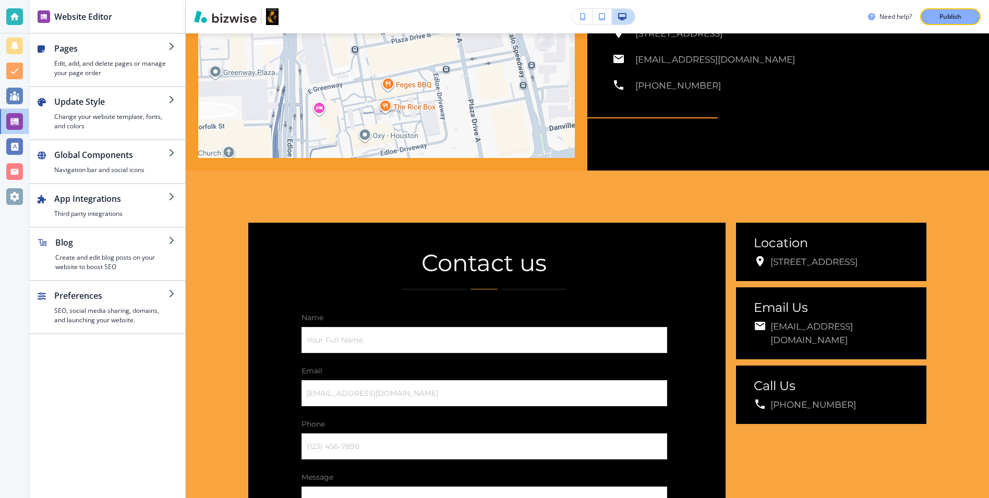
scroll to position [3249, 0]
